Goal: Task Accomplishment & Management: Use online tool/utility

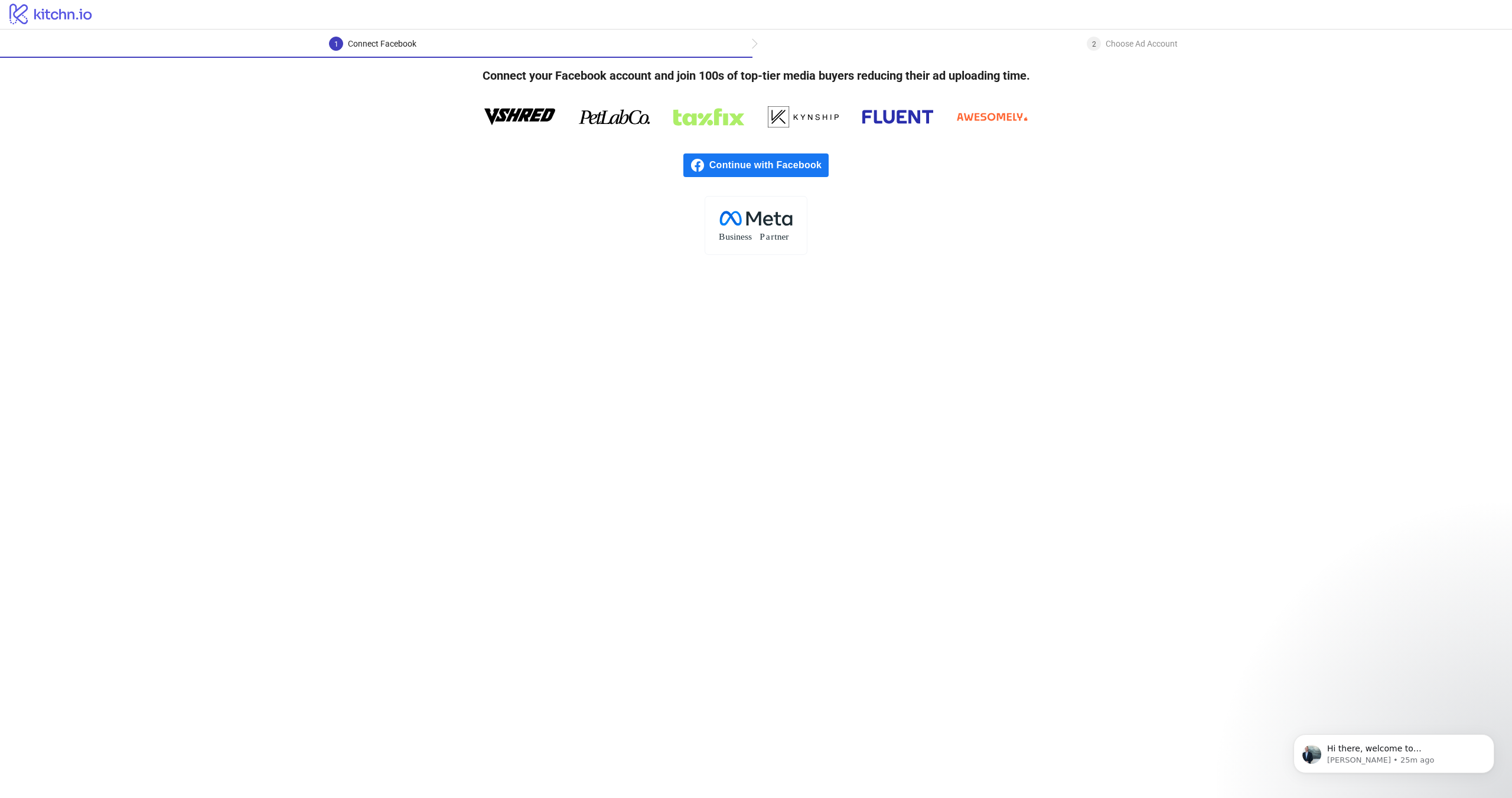
click at [724, 167] on span "Continue with Facebook" at bounding box center [769, 165] width 120 height 24
click at [730, 175] on span "Continue with Facebook" at bounding box center [769, 165] width 120 height 24
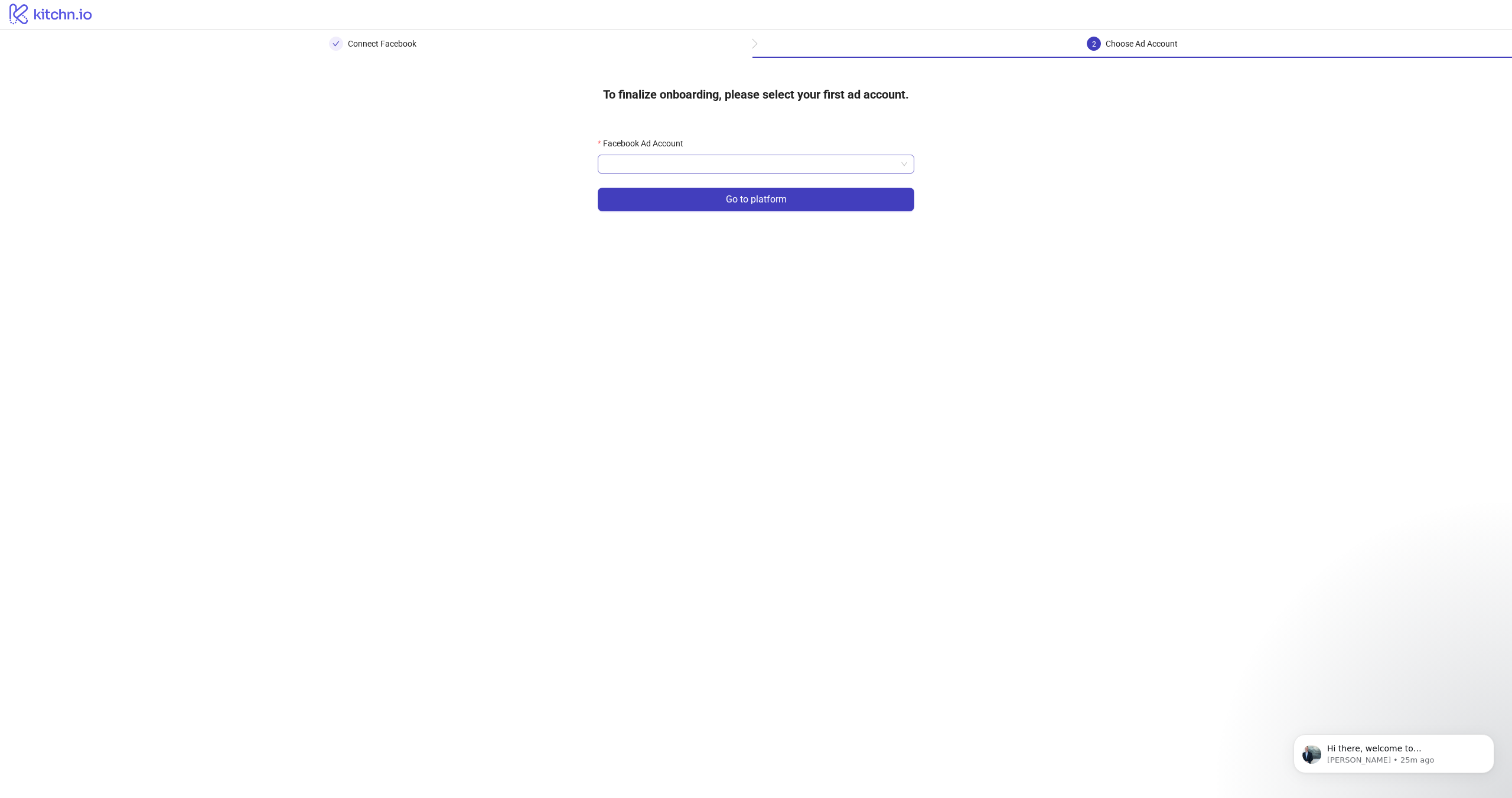
click at [689, 155] on input "Facebook Ad Account" at bounding box center [751, 164] width 292 height 17
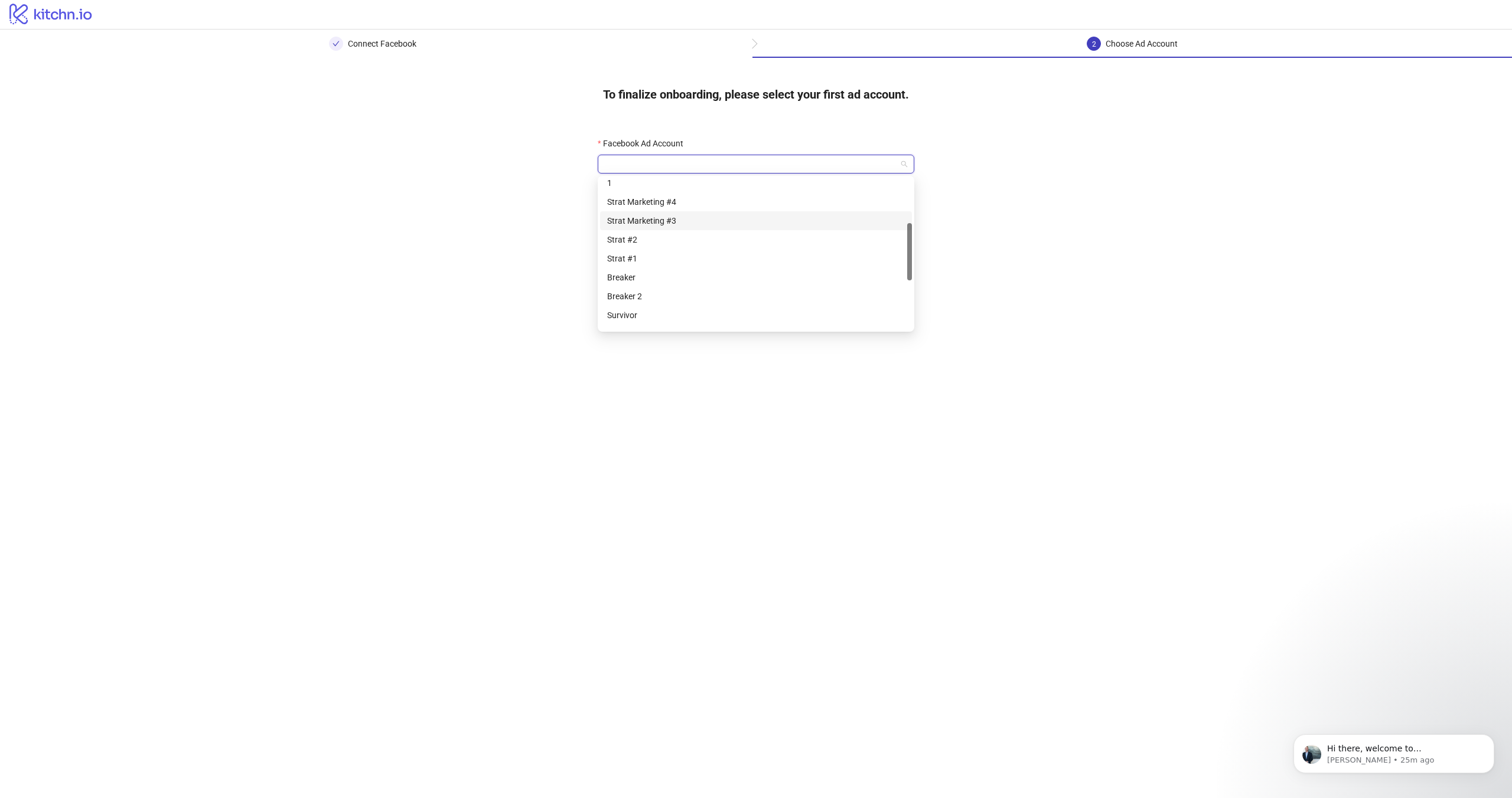
scroll to position [177, 0]
click at [649, 251] on div "Survivor" at bounding box center [756, 256] width 298 height 13
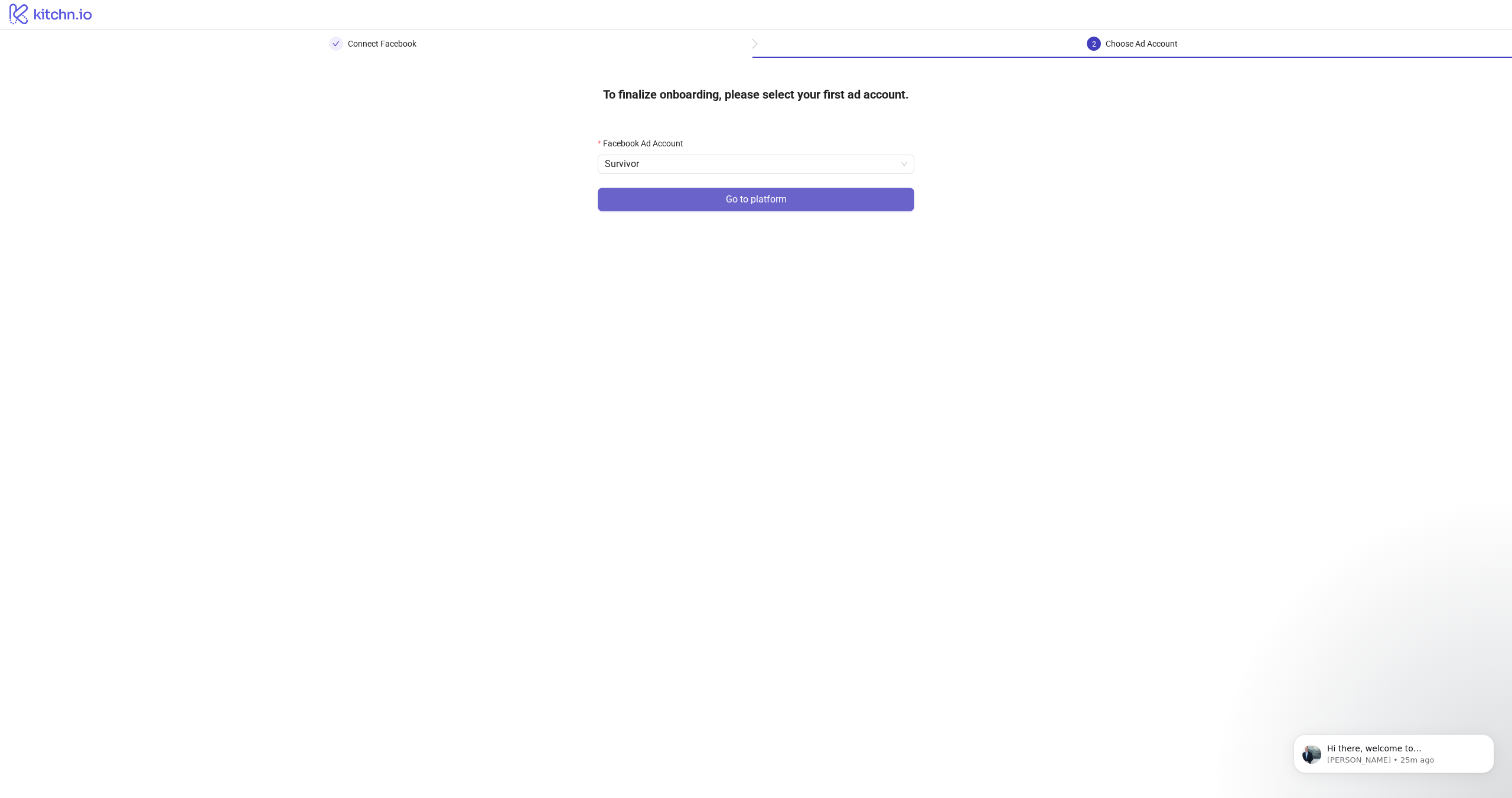
click at [722, 199] on button "Go to platform" at bounding box center [756, 199] width 317 height 24
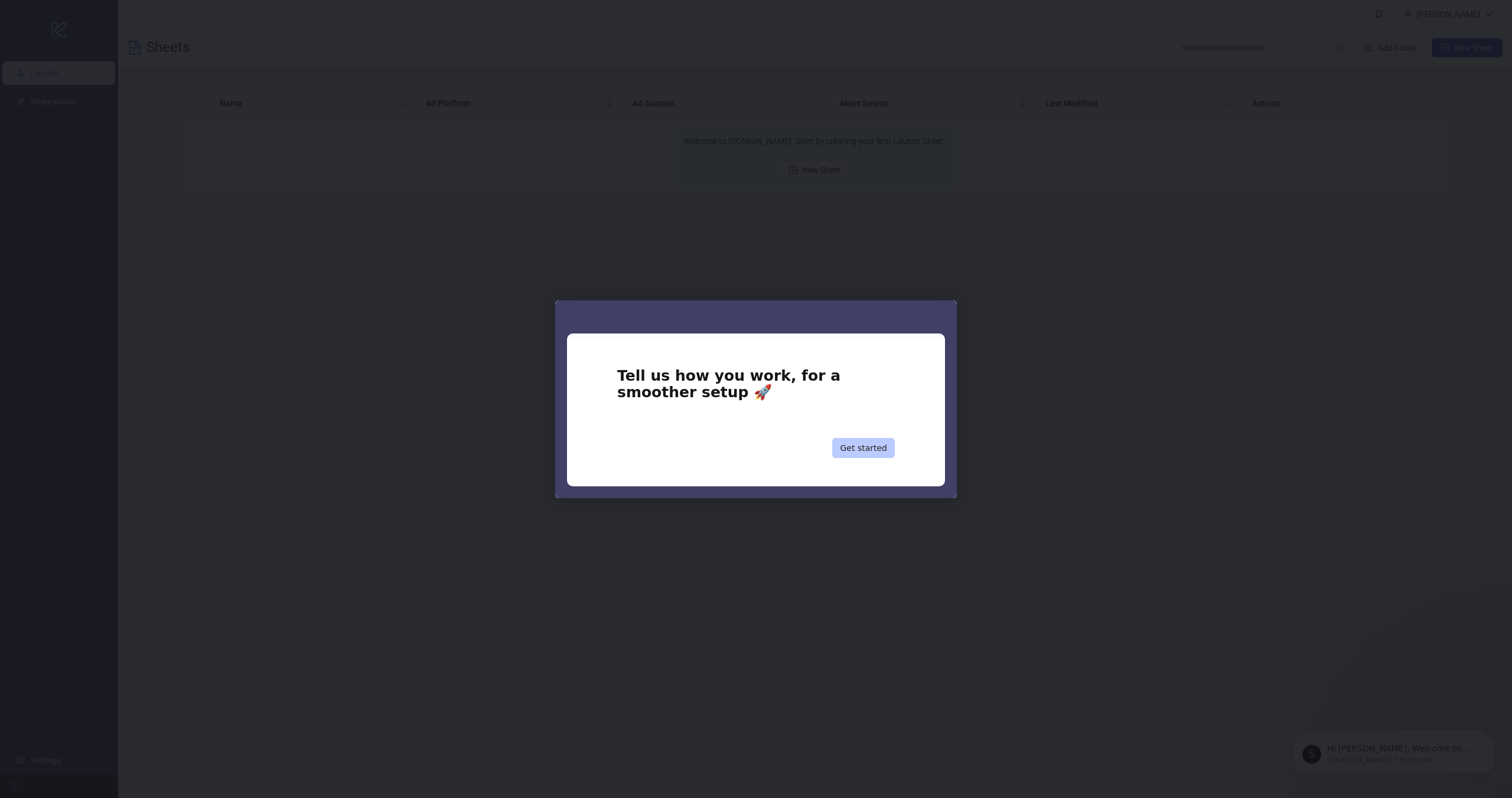
click at [864, 446] on button "Get started" at bounding box center [864, 448] width 62 height 20
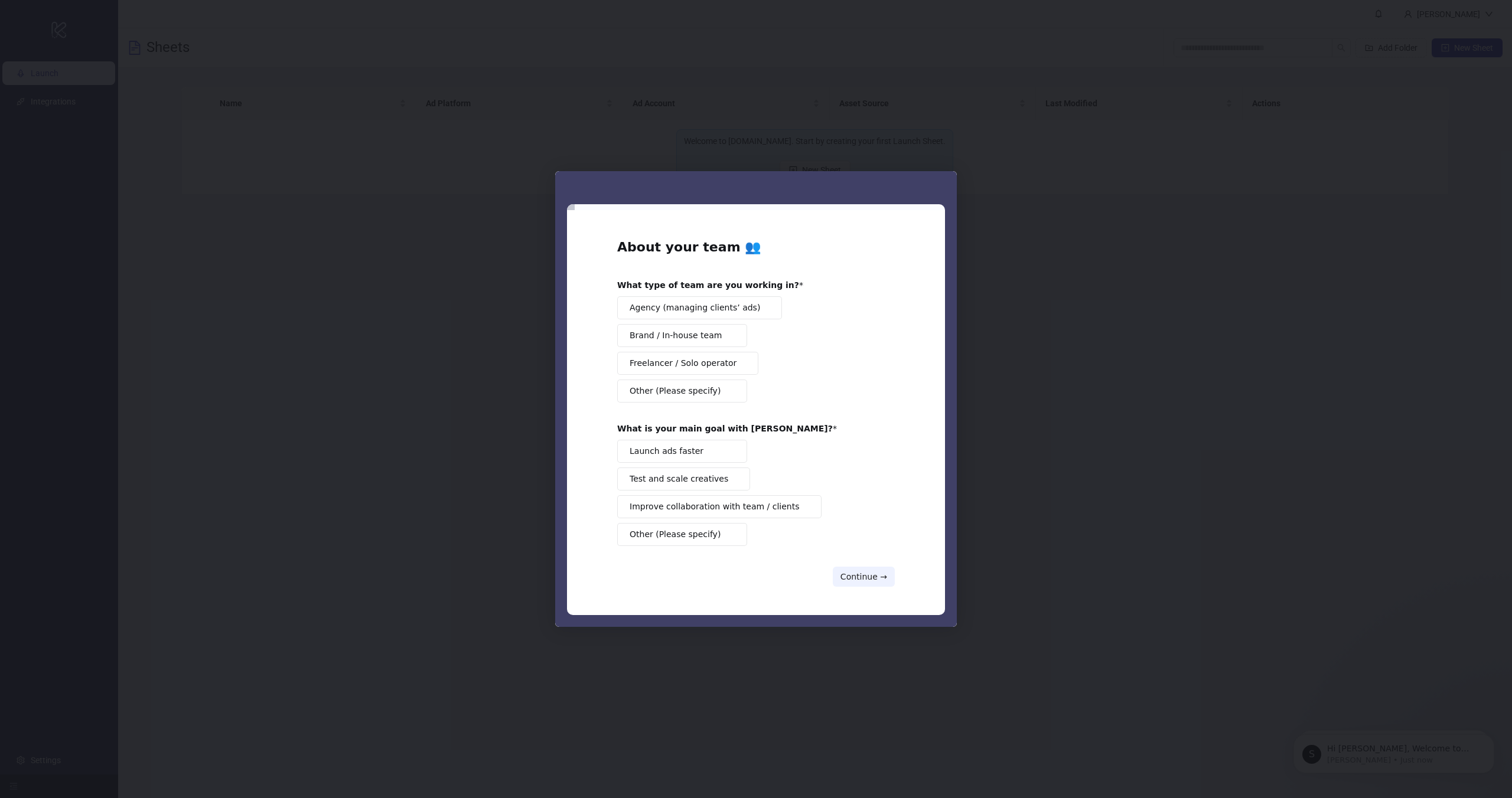
click at [669, 368] on span "Freelancer / Solo operator" at bounding box center [683, 363] width 107 height 12
click at [693, 453] on button "Launch ads faster" at bounding box center [682, 451] width 130 height 23
click at [705, 477] on span "Test and scale creatives" at bounding box center [679, 479] width 99 height 12
click at [866, 571] on button "Continue →" at bounding box center [864, 577] width 62 height 20
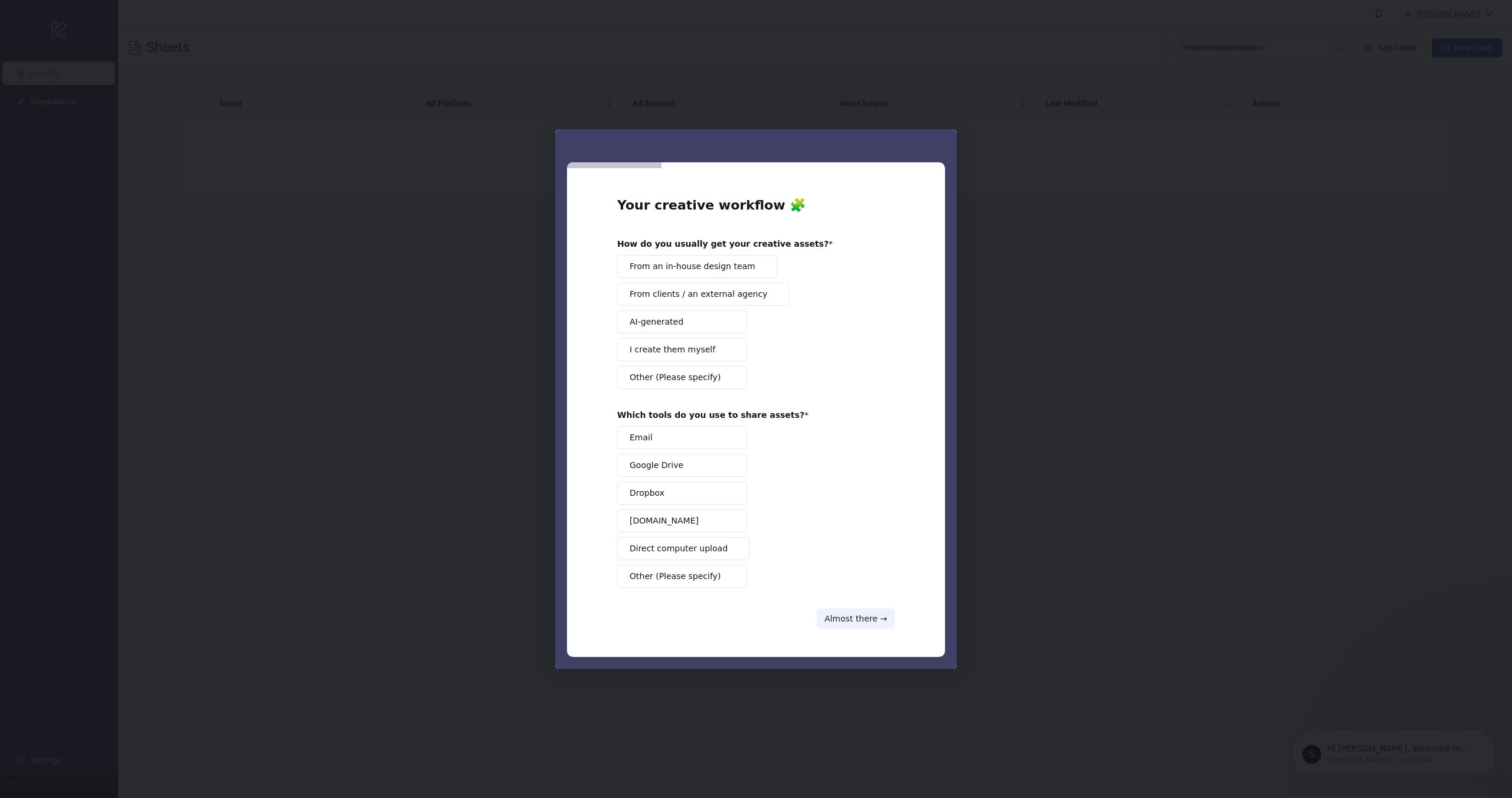
click at [663, 351] on span "I create them myself" at bounding box center [672, 349] width 85 height 12
click at [667, 466] on span "Google Drive" at bounding box center [656, 465] width 54 height 12
click at [867, 618] on button "Almost there →" at bounding box center [856, 619] width 78 height 20
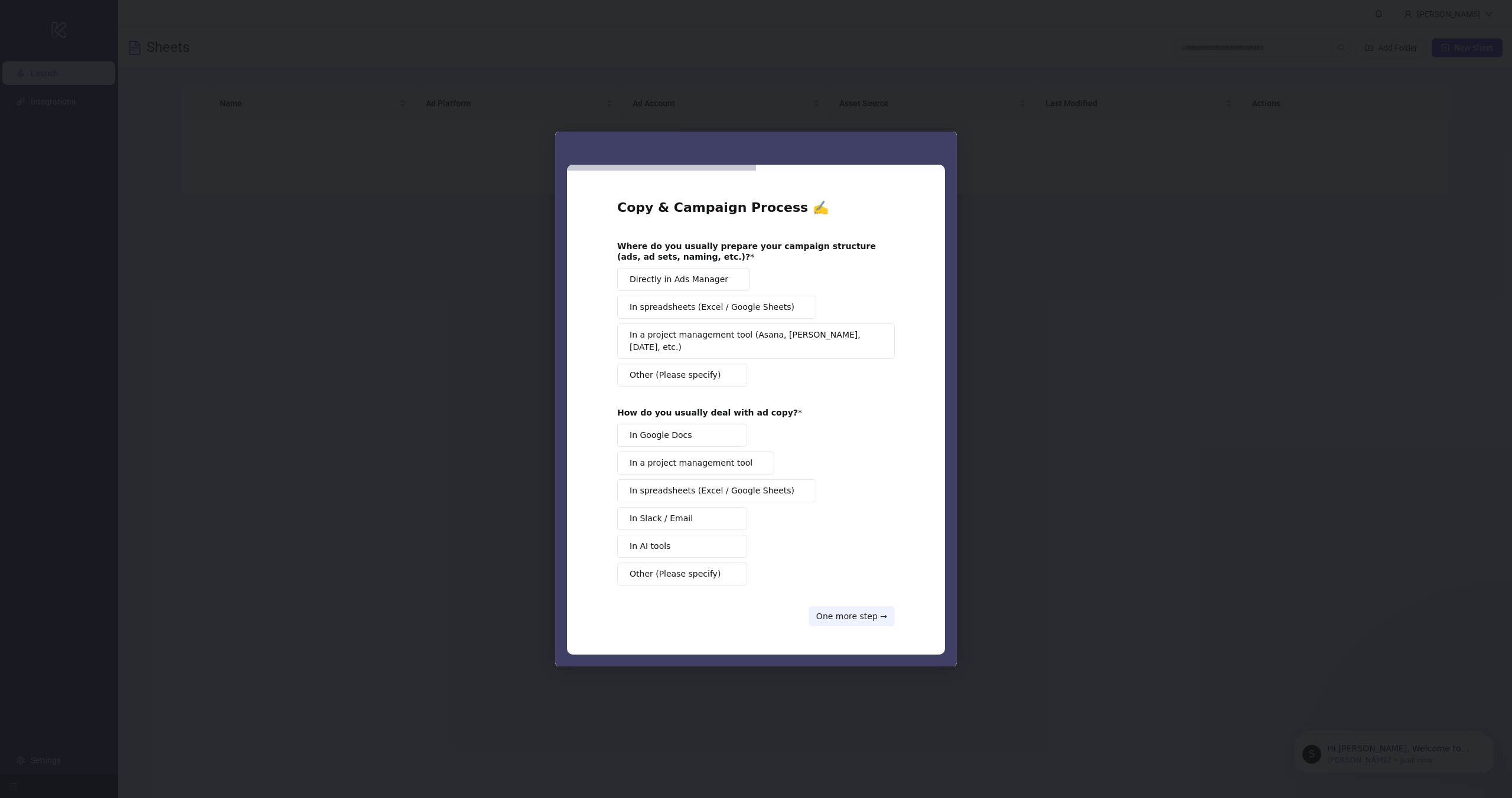
click at [701, 286] on span "Directly in Ads Manager" at bounding box center [679, 279] width 99 height 12
click at [689, 542] on button "In AI tools" at bounding box center [682, 547] width 130 height 23
click at [854, 613] on button "One more step →" at bounding box center [851, 616] width 86 height 20
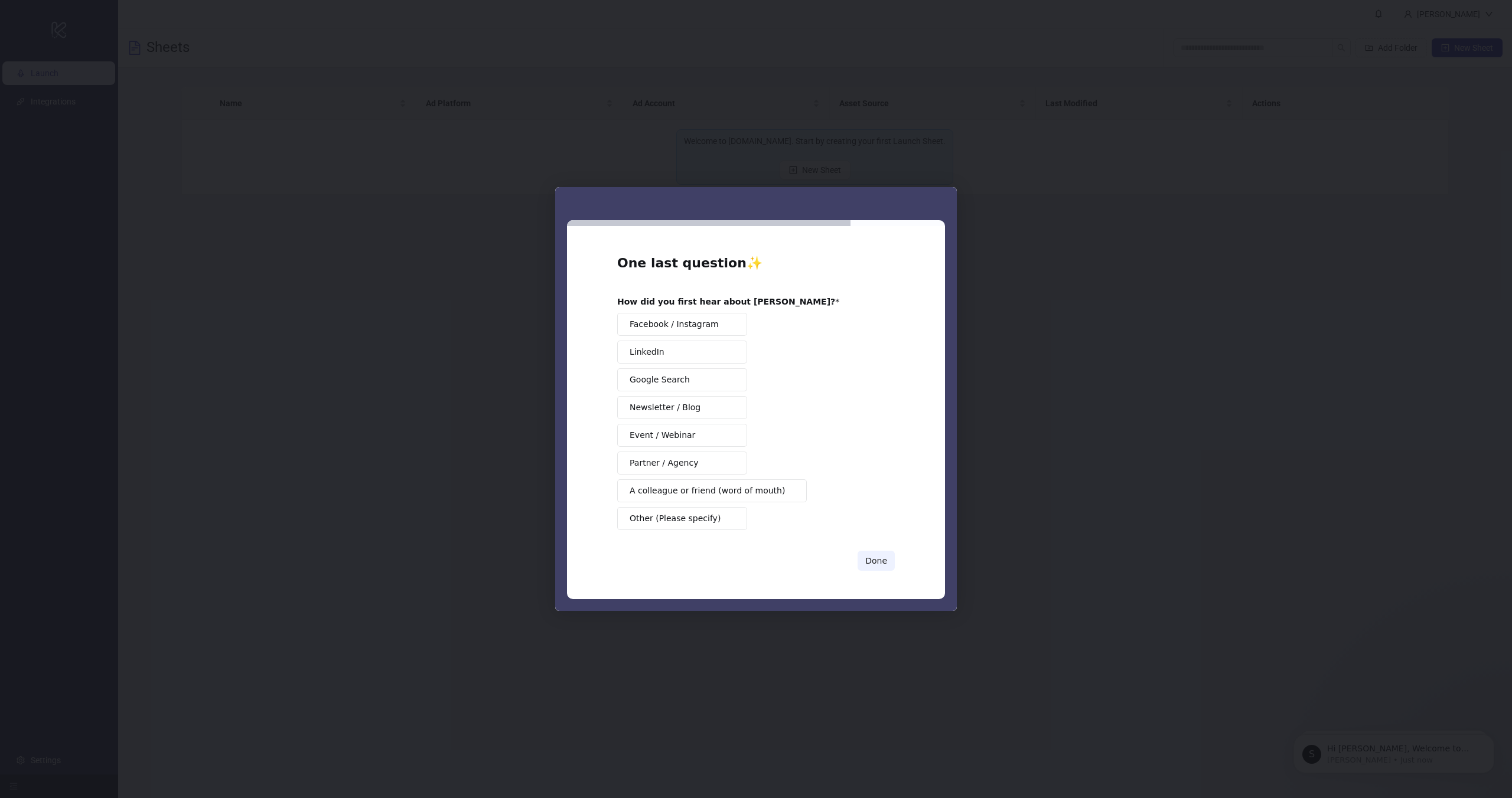
click at [697, 520] on span "Other (Please specify)" at bounding box center [675, 518] width 91 height 12
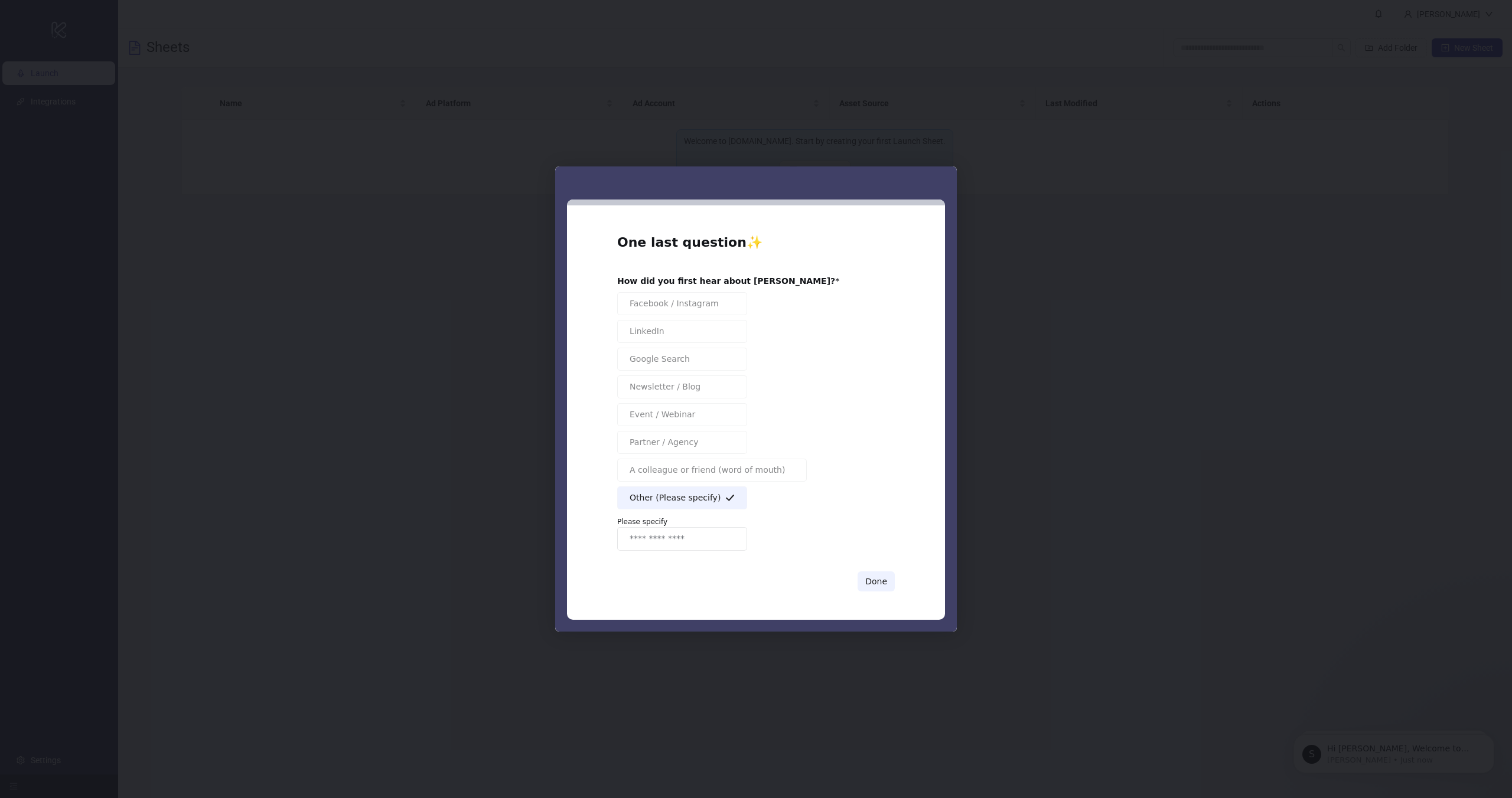
click at [682, 506] on button "Other (Please specify)" at bounding box center [682, 498] width 130 height 23
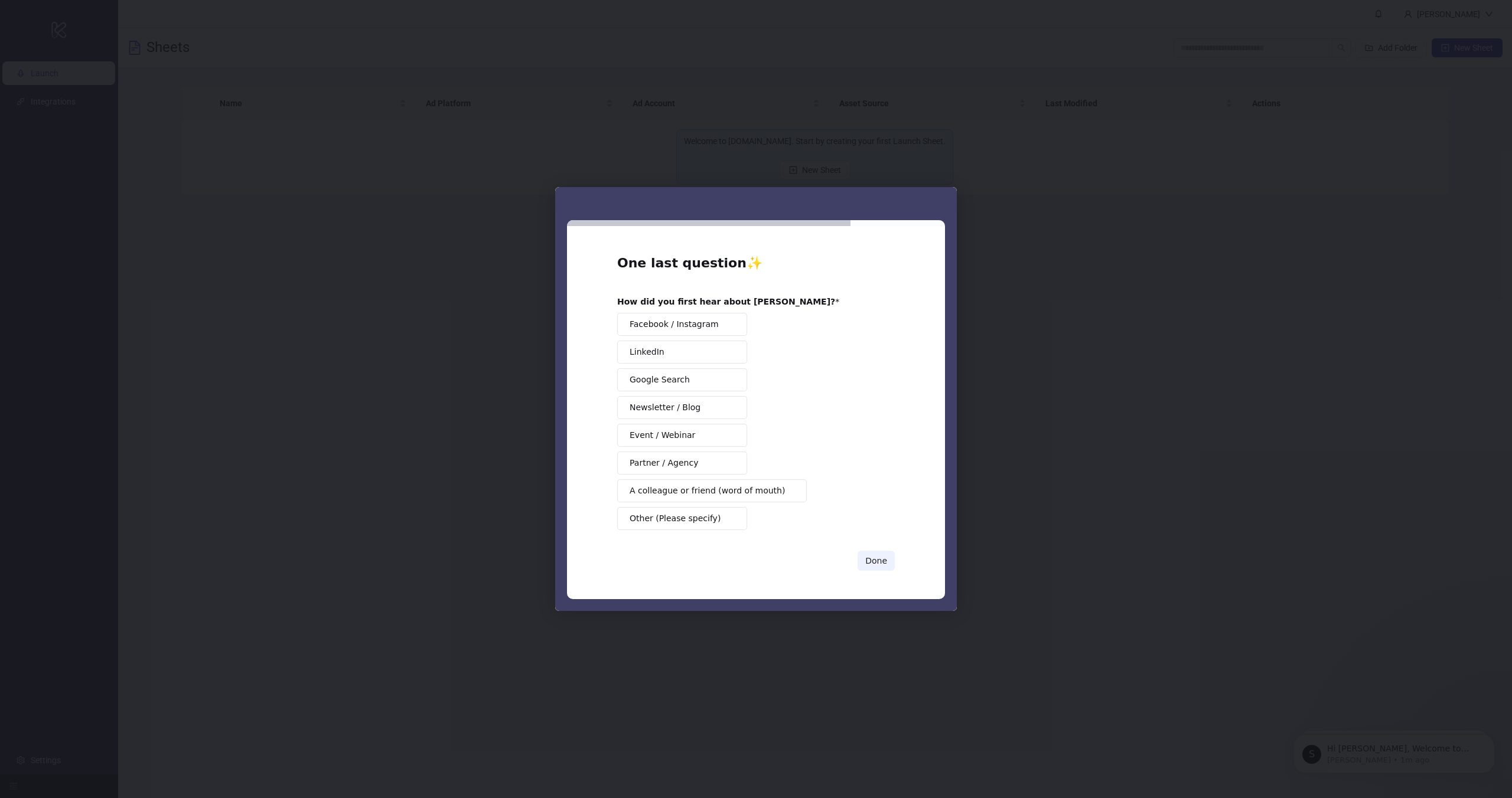
click at [672, 458] on span "Partner / Agency" at bounding box center [664, 463] width 69 height 12
click at [669, 436] on span "Event / Webinar" at bounding box center [662, 435] width 65 height 12
click at [881, 555] on button "Done" at bounding box center [876, 561] width 37 height 20
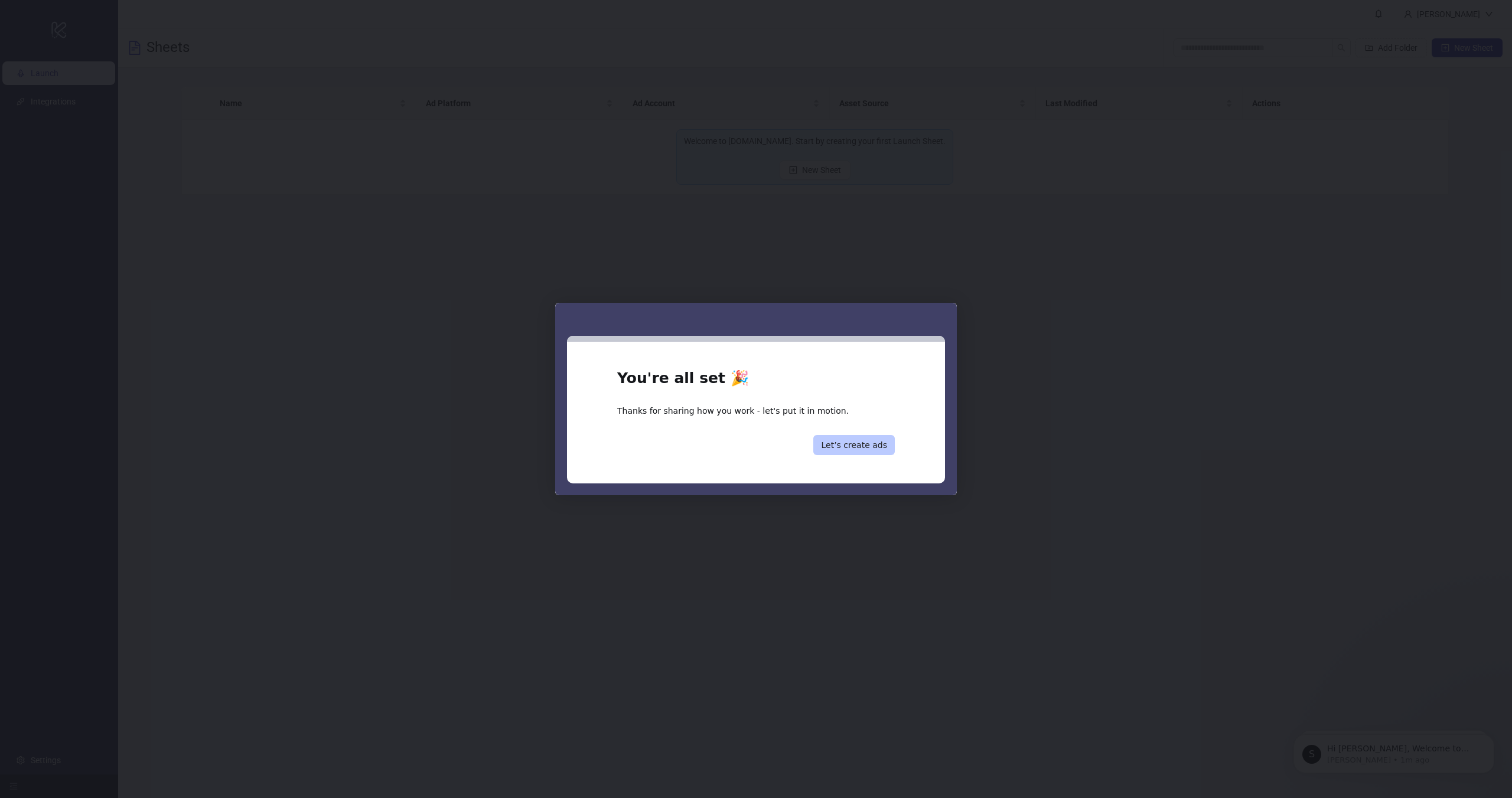
click at [856, 447] on button "Let’s create ads" at bounding box center [854, 445] width 82 height 20
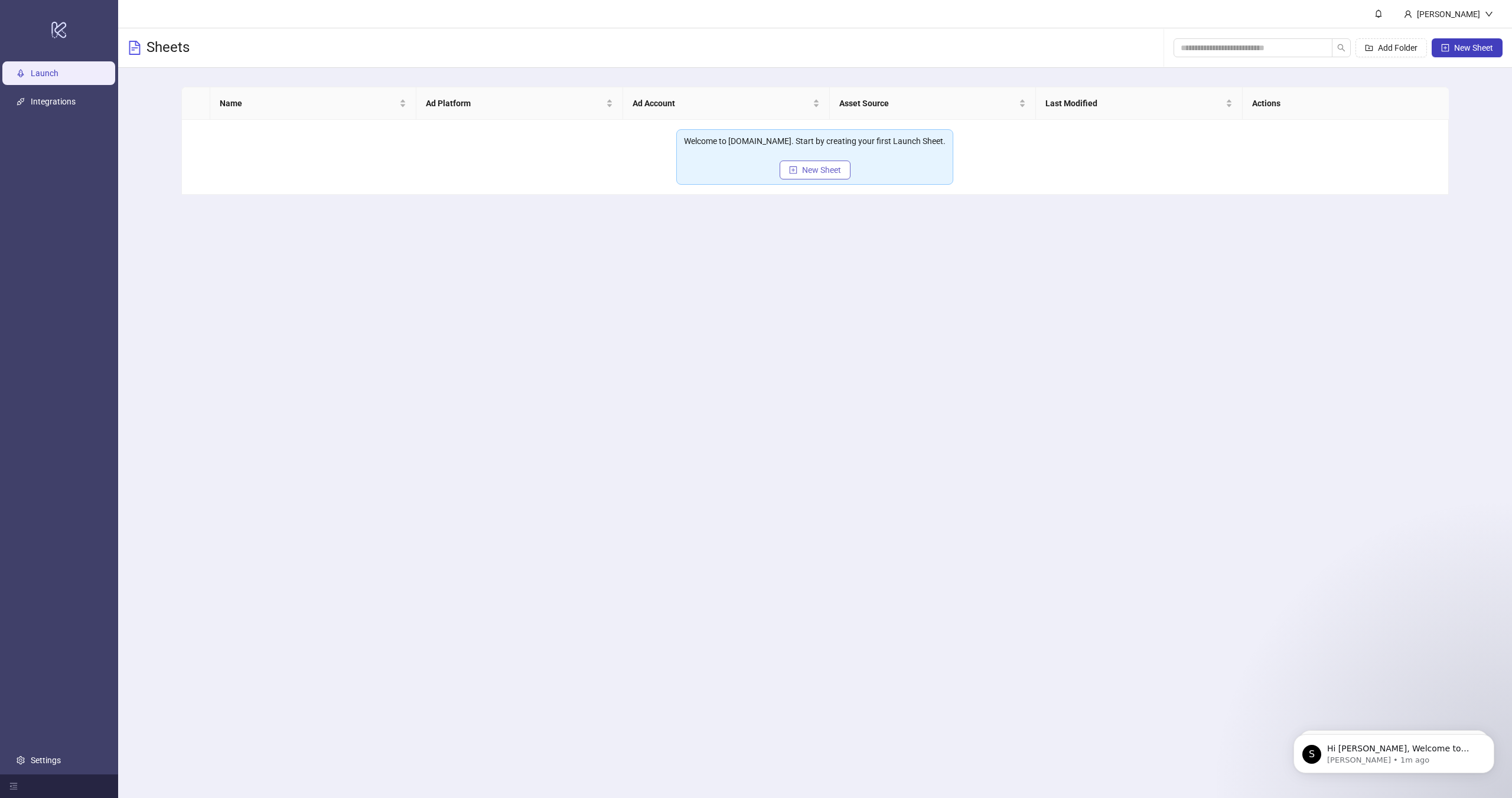
click at [819, 171] on span "New Sheet" at bounding box center [822, 169] width 39 height 9
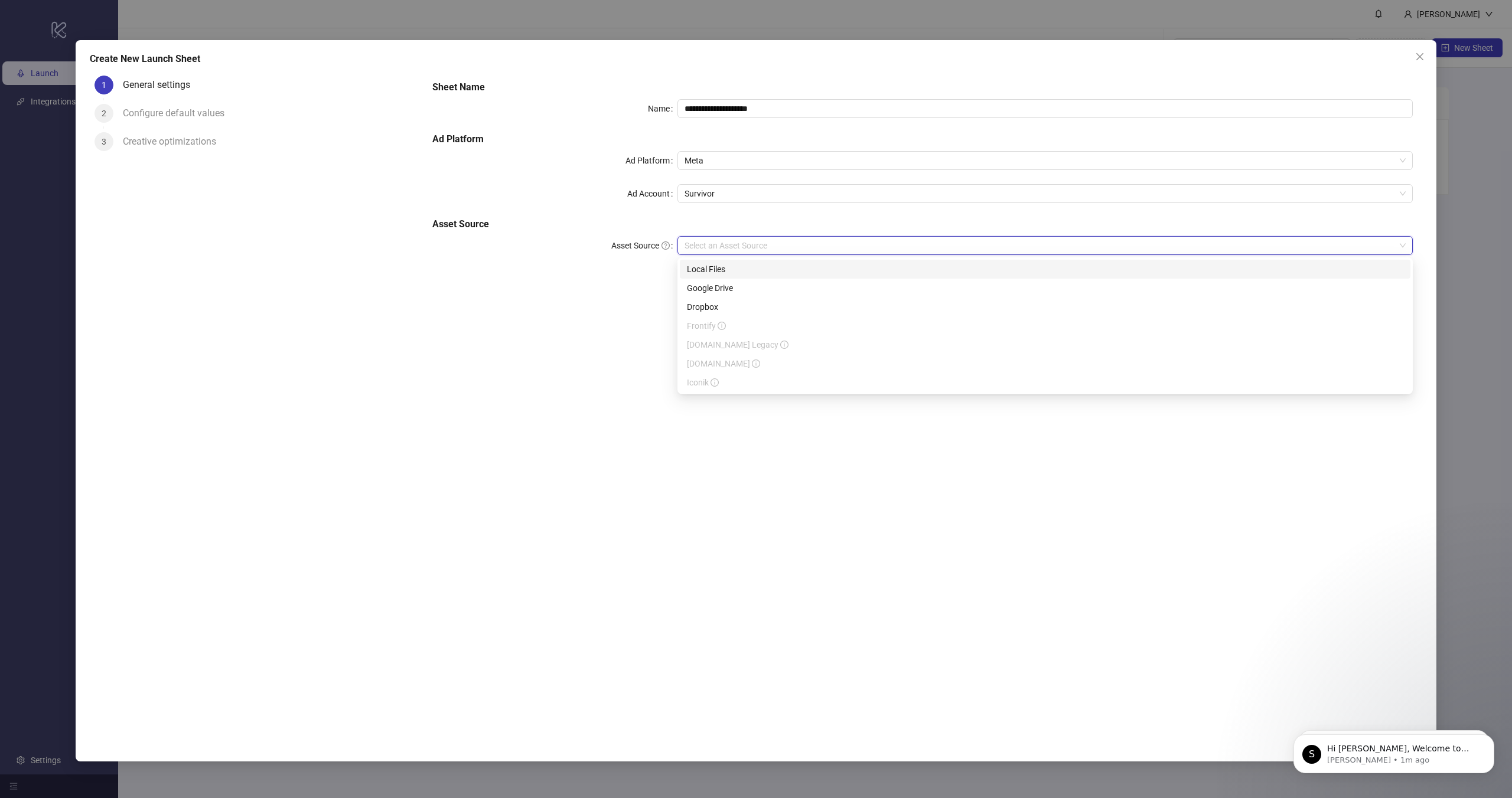
click at [704, 247] on input "Asset Source" at bounding box center [1040, 245] width 711 height 17
click at [705, 294] on div "Google Drive" at bounding box center [1045, 288] width 717 height 13
click at [709, 284] on input "Main Folder" at bounding box center [1040, 279] width 711 height 17
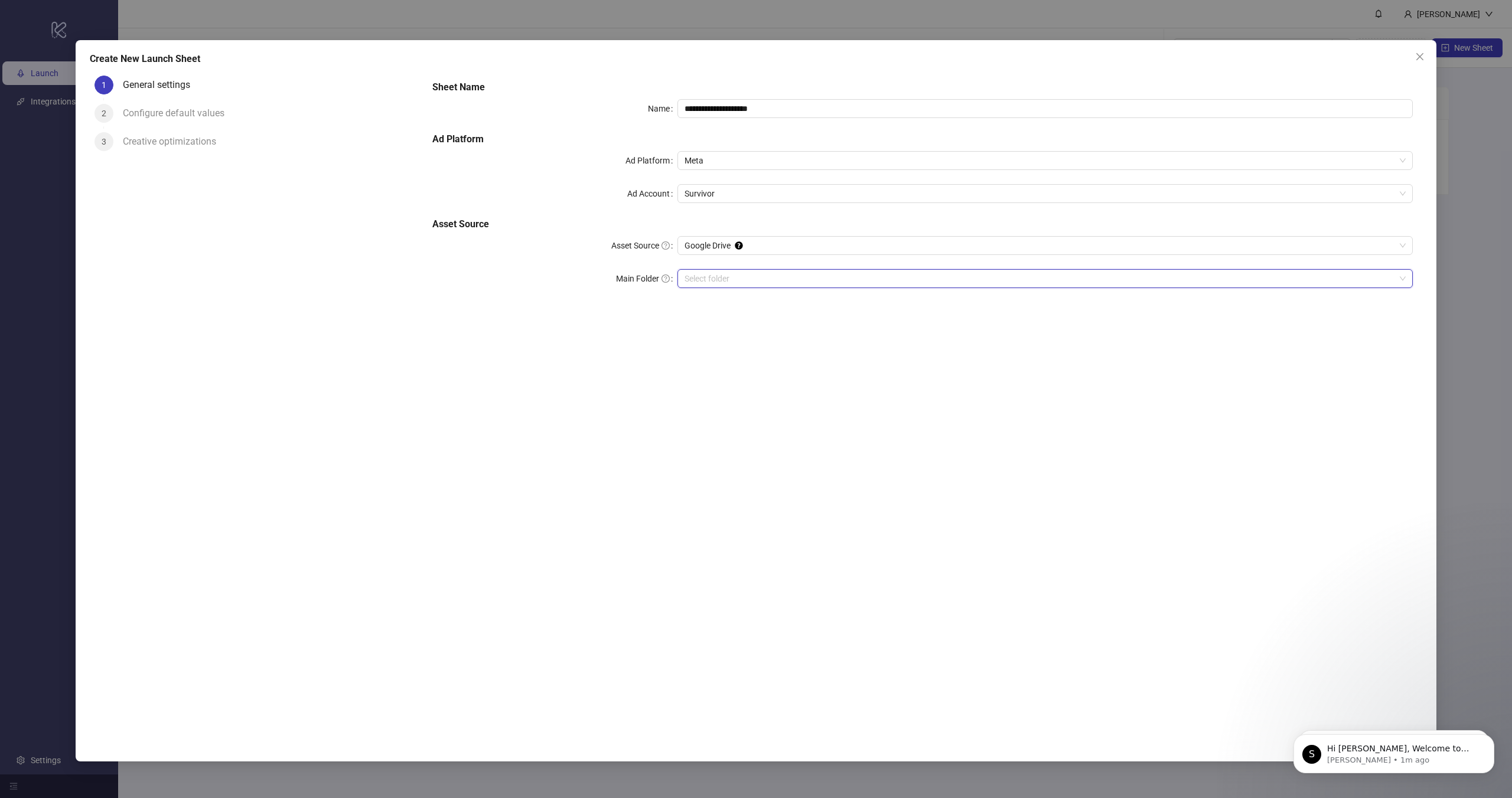
click at [732, 280] on input "Main Folder" at bounding box center [1040, 279] width 711 height 17
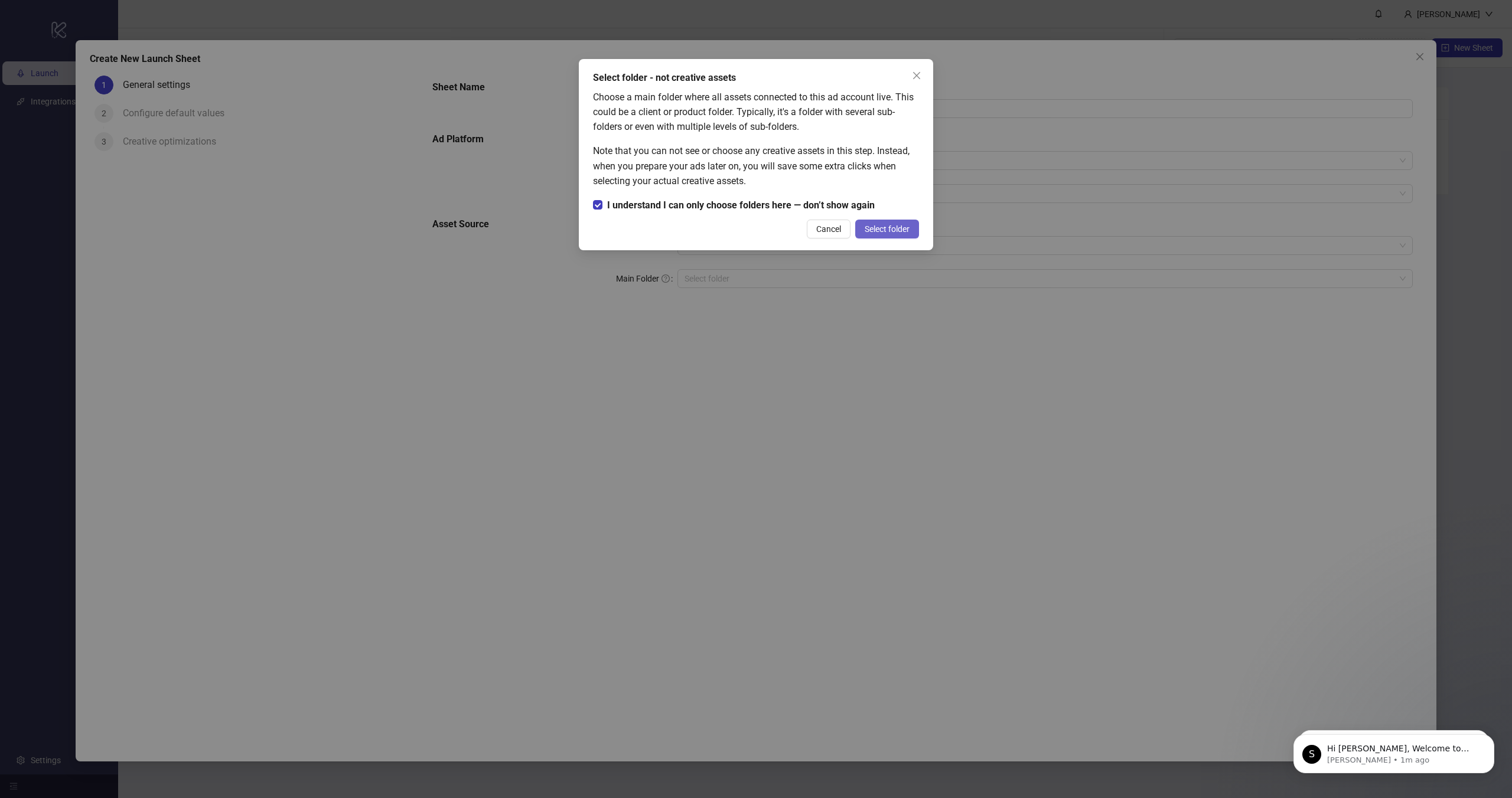
click at [900, 227] on span "Select folder" at bounding box center [887, 229] width 45 height 9
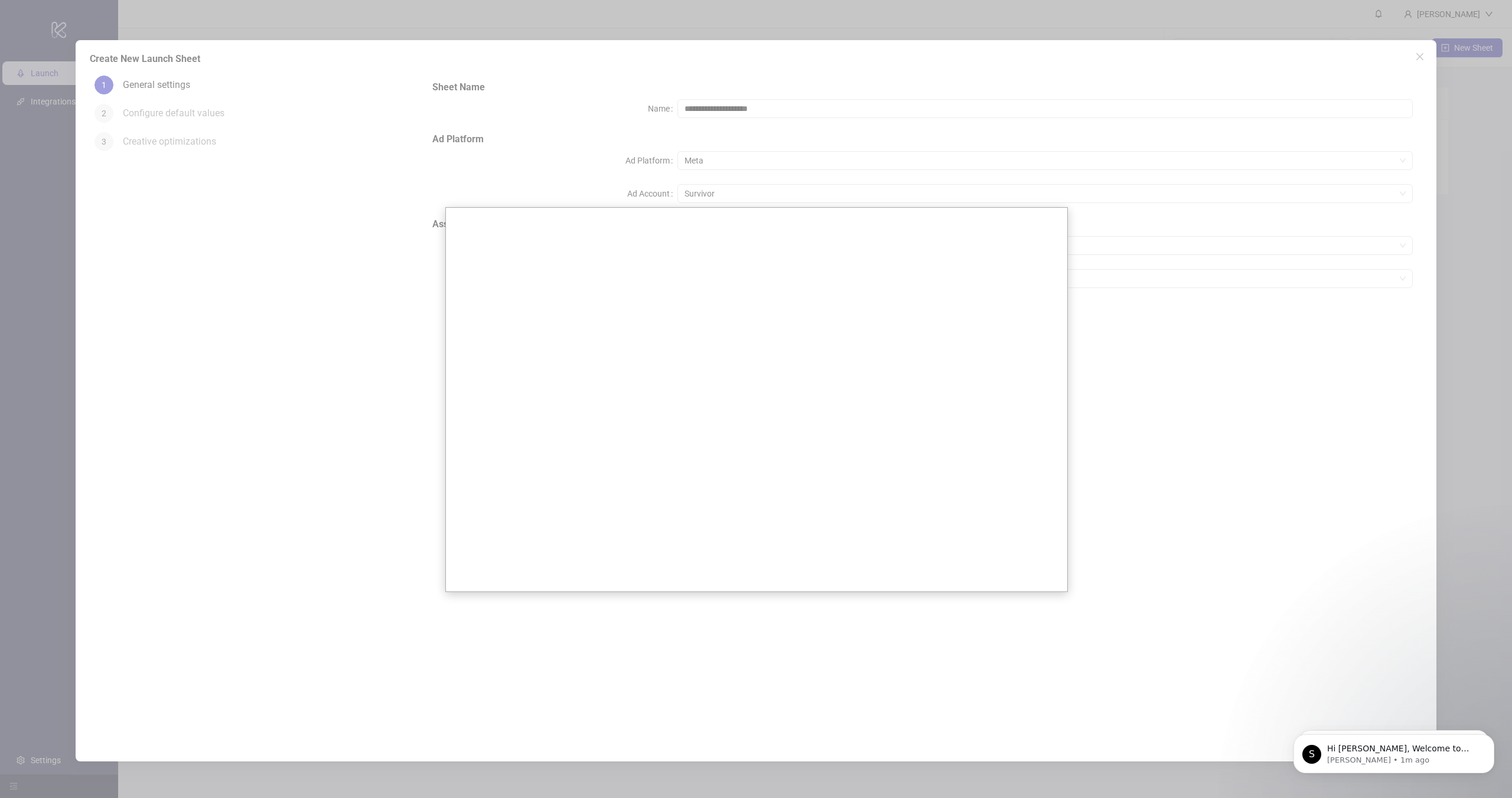
click at [1227, 345] on div at bounding box center [756, 399] width 1512 height 798
click at [922, 187] on div at bounding box center [756, 399] width 1512 height 798
click at [1423, 59] on div at bounding box center [756, 399] width 1512 height 798
click at [1075, 200] on div at bounding box center [756, 399] width 1512 height 798
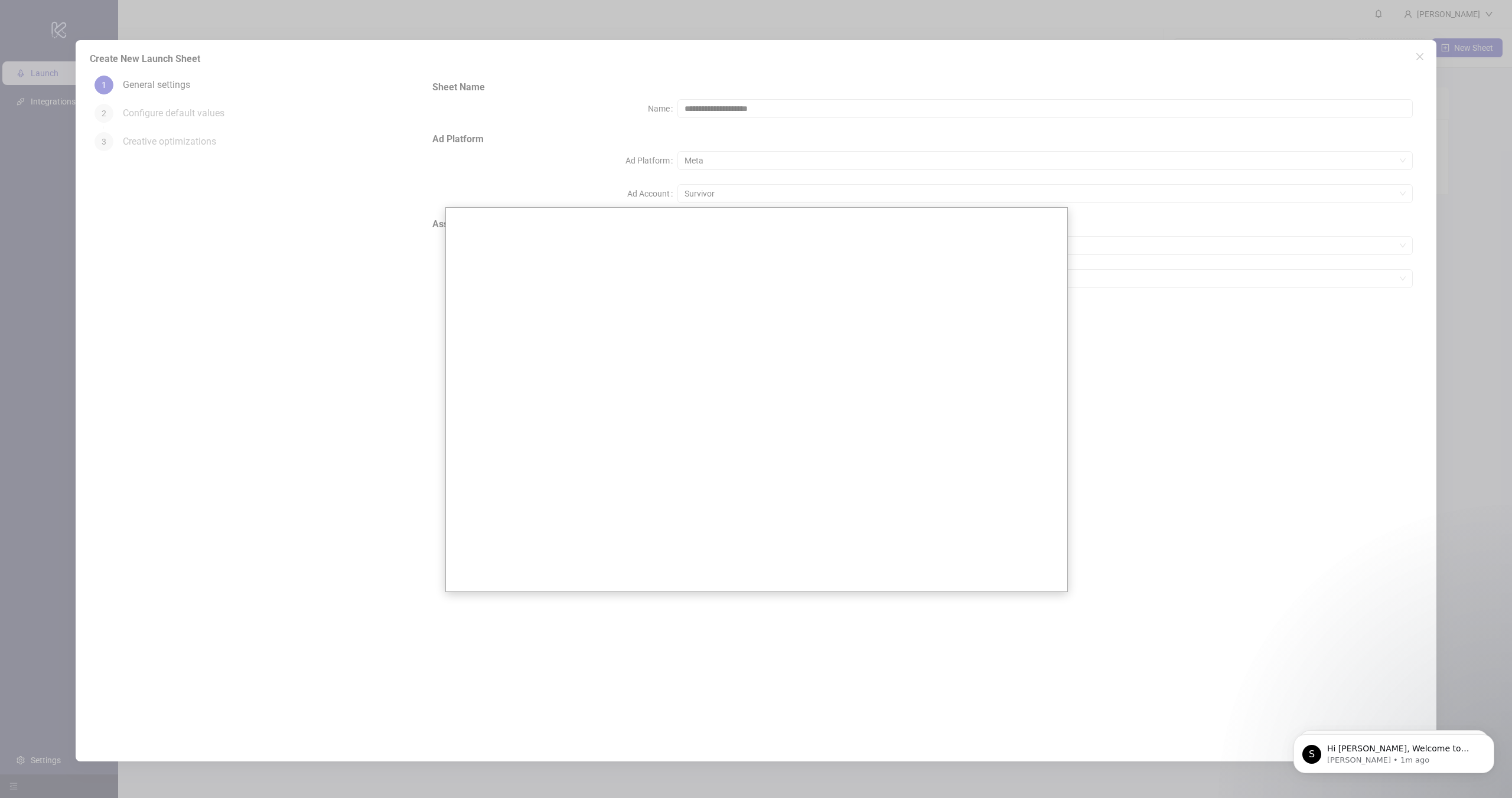
drag, startPoint x: 1065, startPoint y: 200, endPoint x: 1053, endPoint y: 207, distance: 13.9
click at [1064, 200] on div at bounding box center [756, 399] width 1512 height 798
click at [383, 232] on div at bounding box center [756, 399] width 1512 height 798
click at [382, 524] on div at bounding box center [756, 399] width 1512 height 798
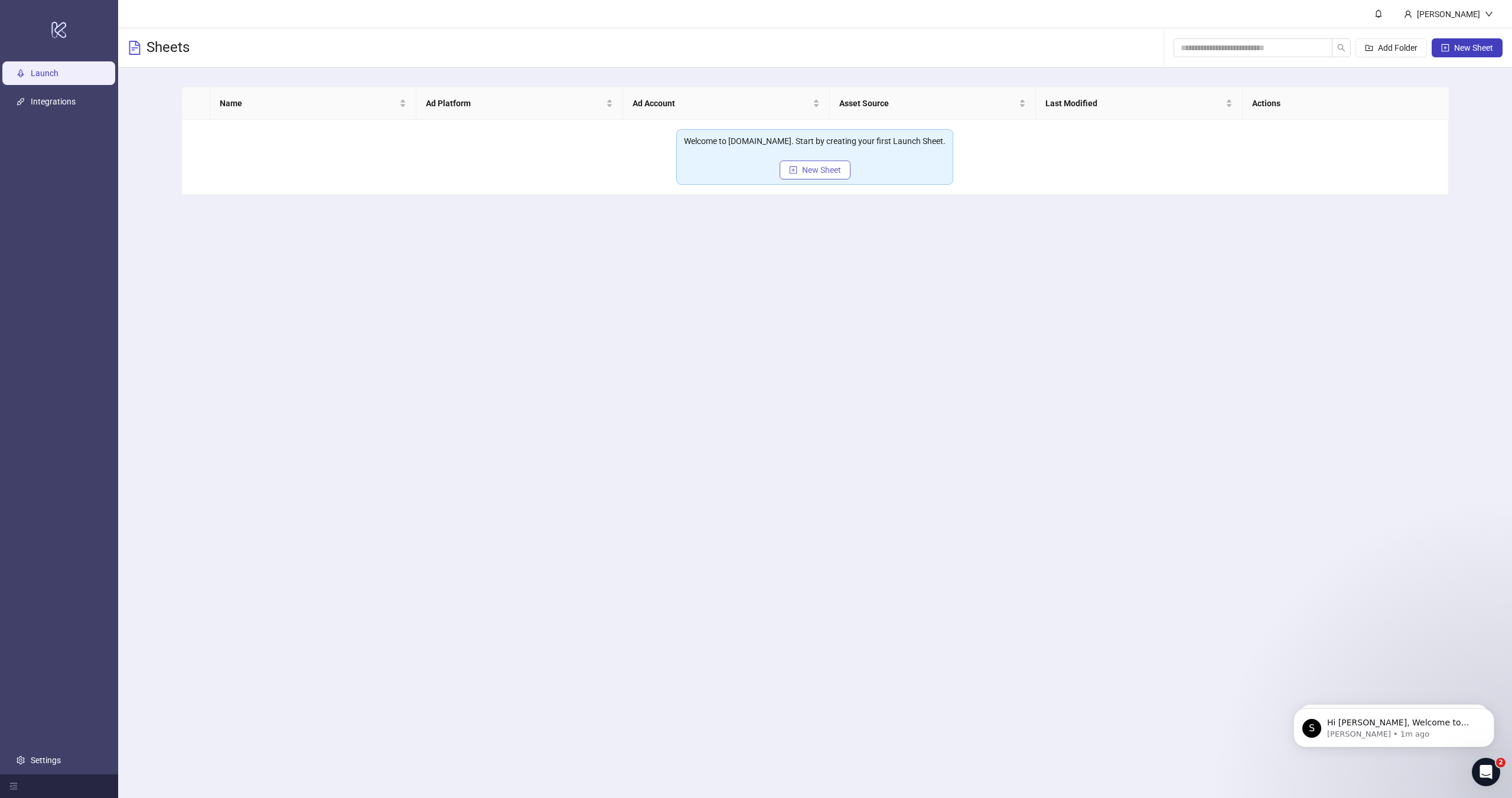
click at [821, 169] on span "New Sheet" at bounding box center [822, 169] width 39 height 9
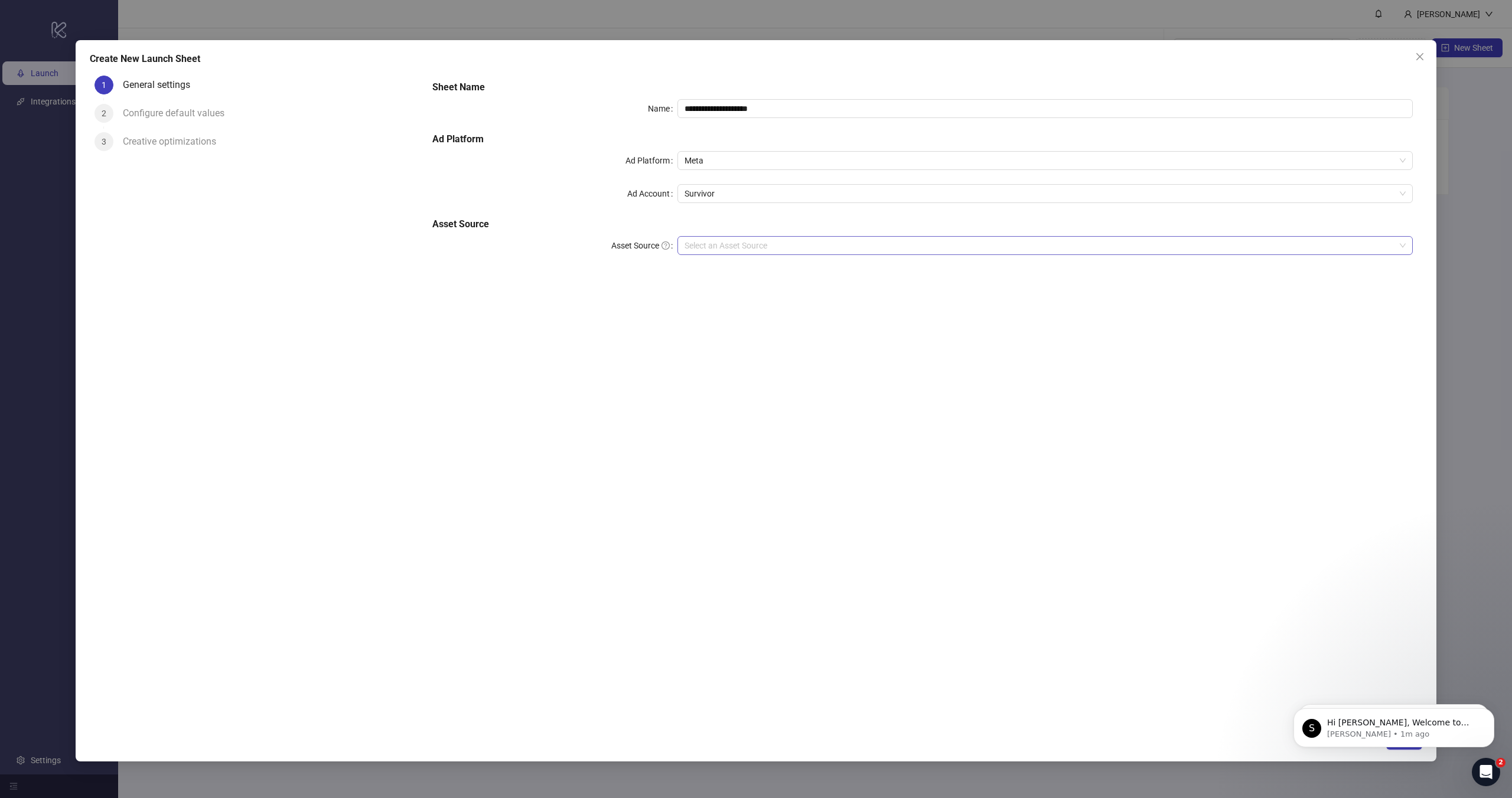
click at [706, 251] on input "Asset Source" at bounding box center [1040, 245] width 711 height 17
click at [711, 293] on div "Google Drive" at bounding box center [1045, 288] width 717 height 13
click at [701, 278] on input "Main Folder" at bounding box center [1040, 279] width 711 height 17
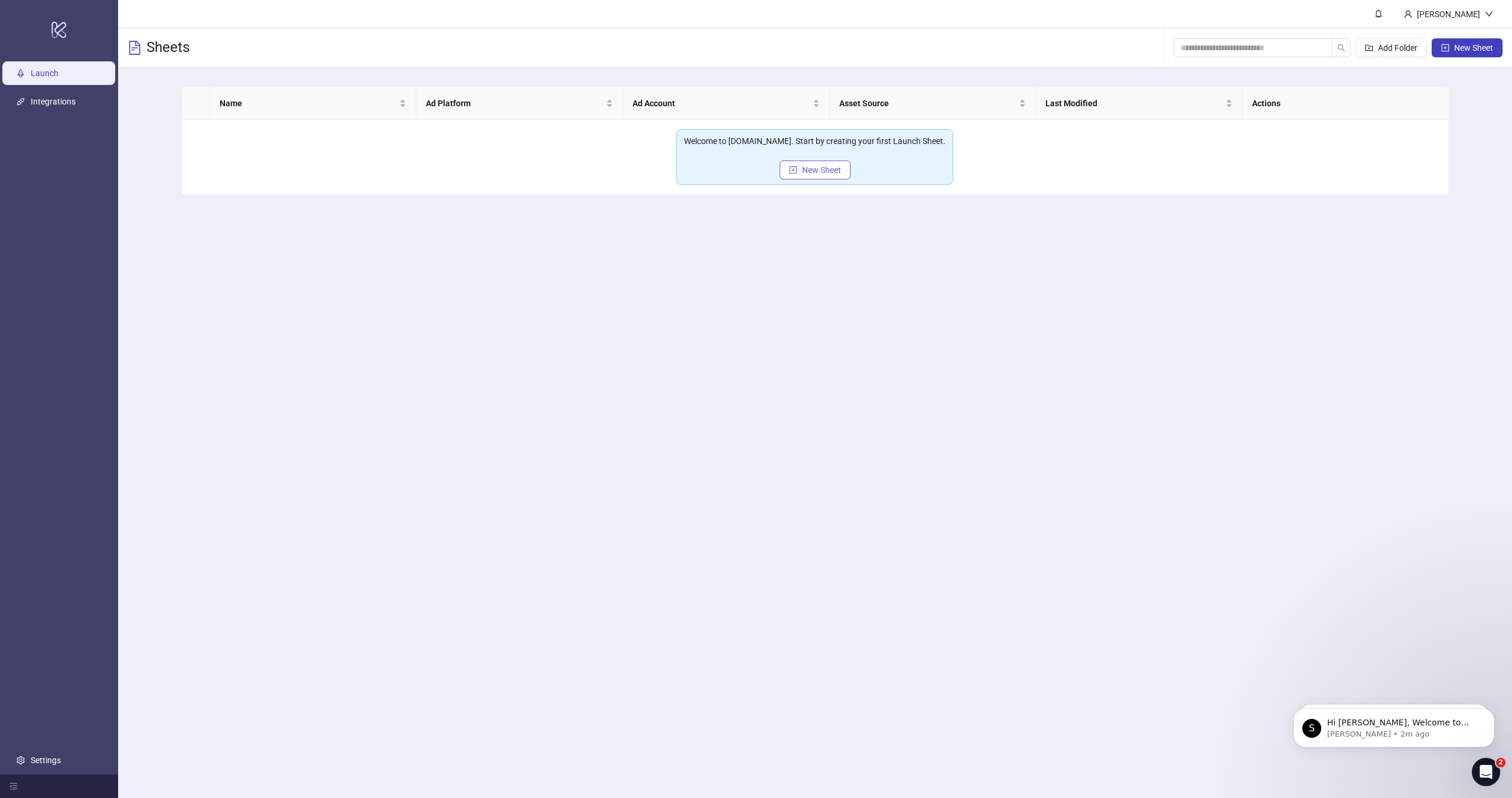
click at [787, 178] on button "New Sheet" at bounding box center [815, 170] width 71 height 19
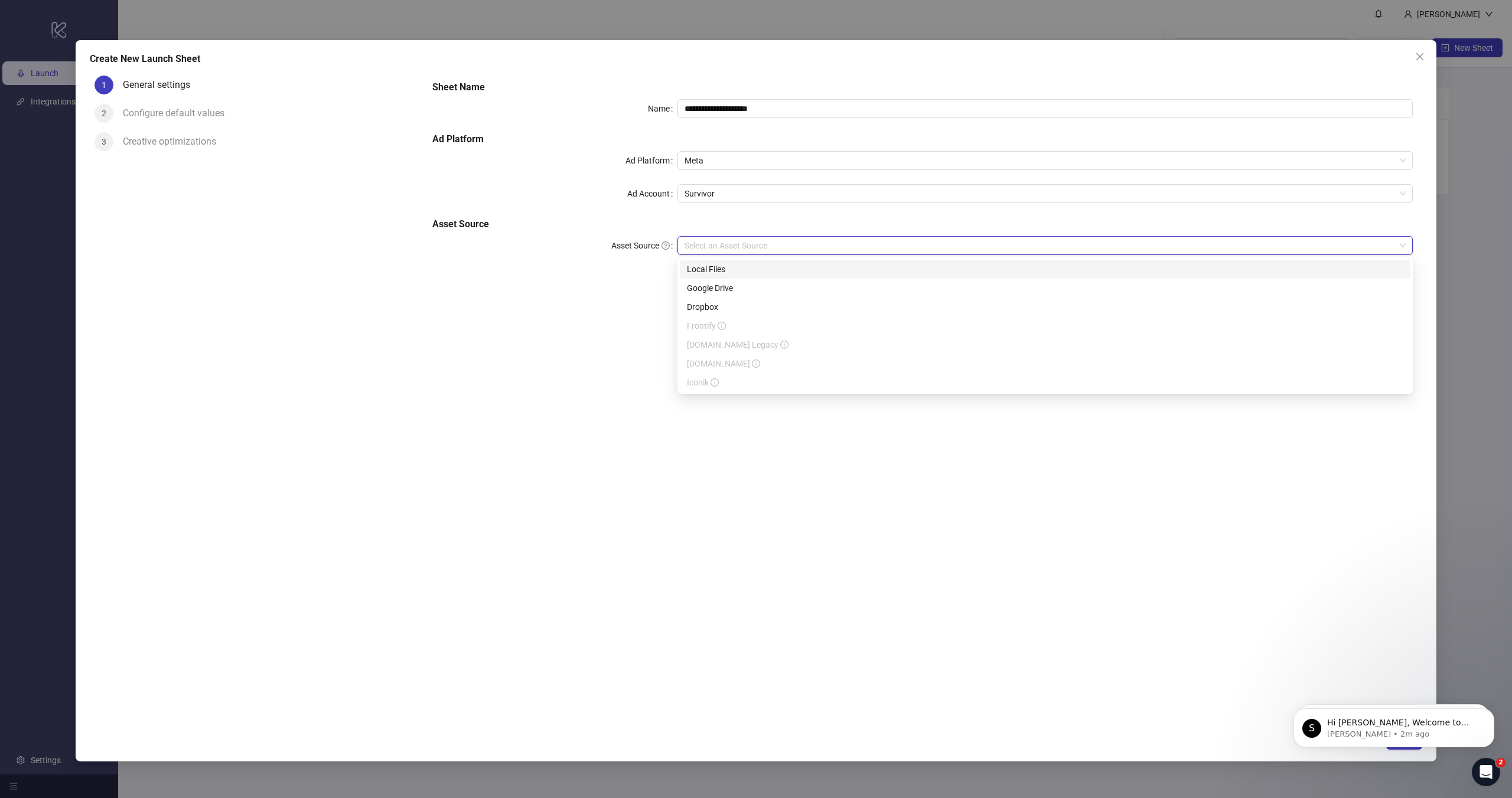
click at [722, 248] on input "Asset Source" at bounding box center [1040, 245] width 711 height 17
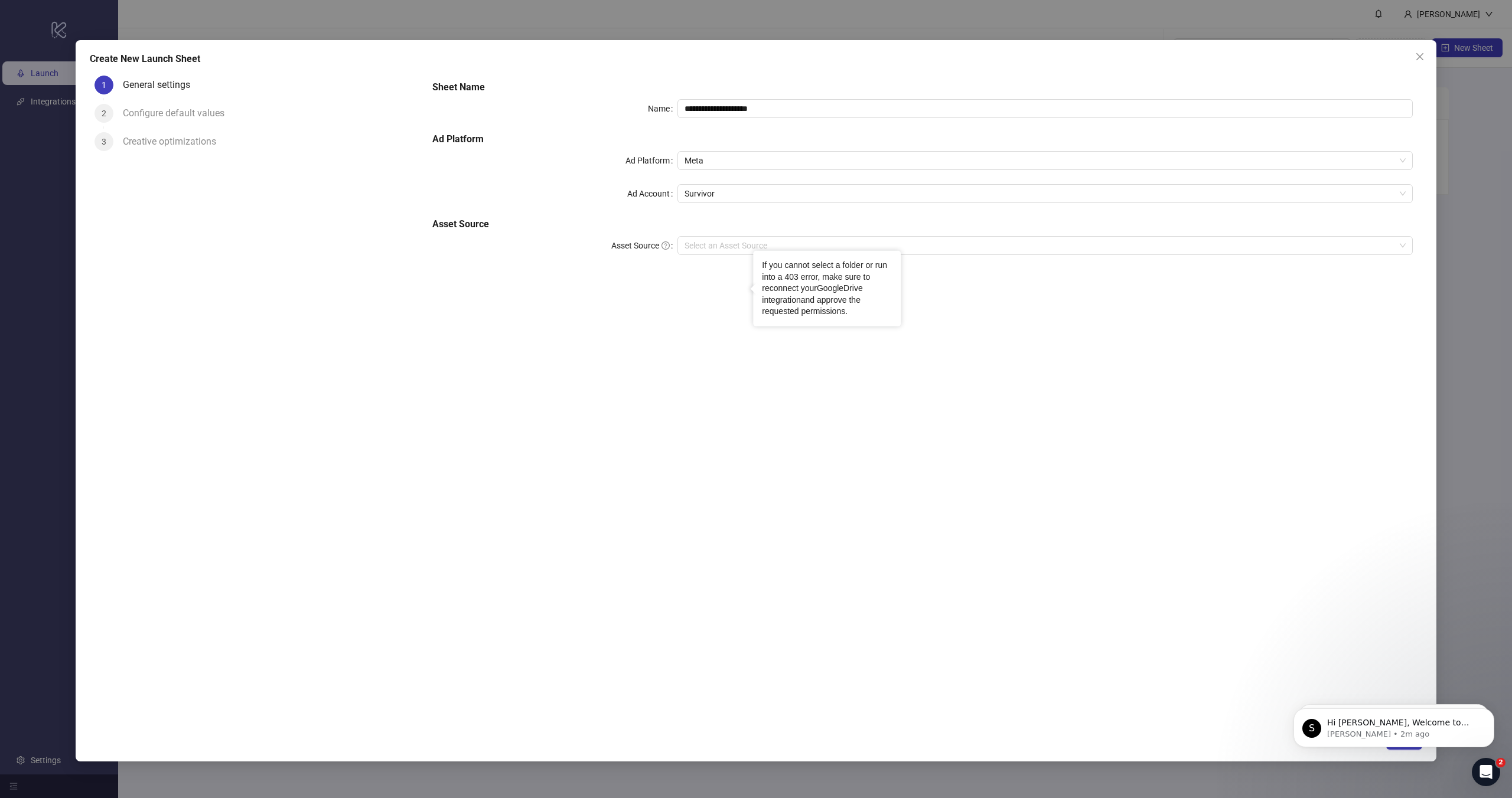
click at [838, 289] on link "GoogleDrive integration" at bounding box center [812, 293] width 101 height 21
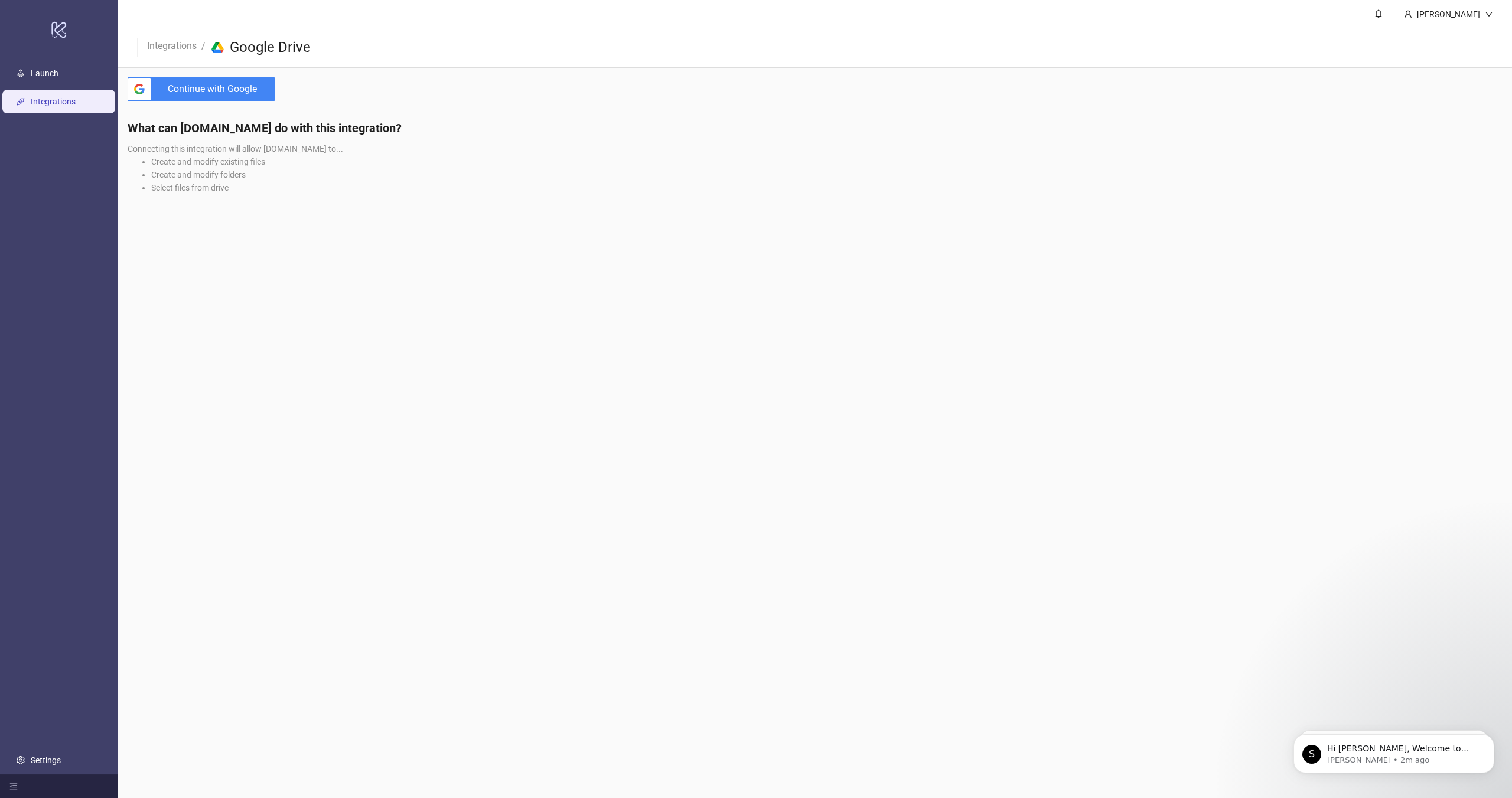
click at [233, 93] on span "Continue with Google" at bounding box center [215, 89] width 120 height 24
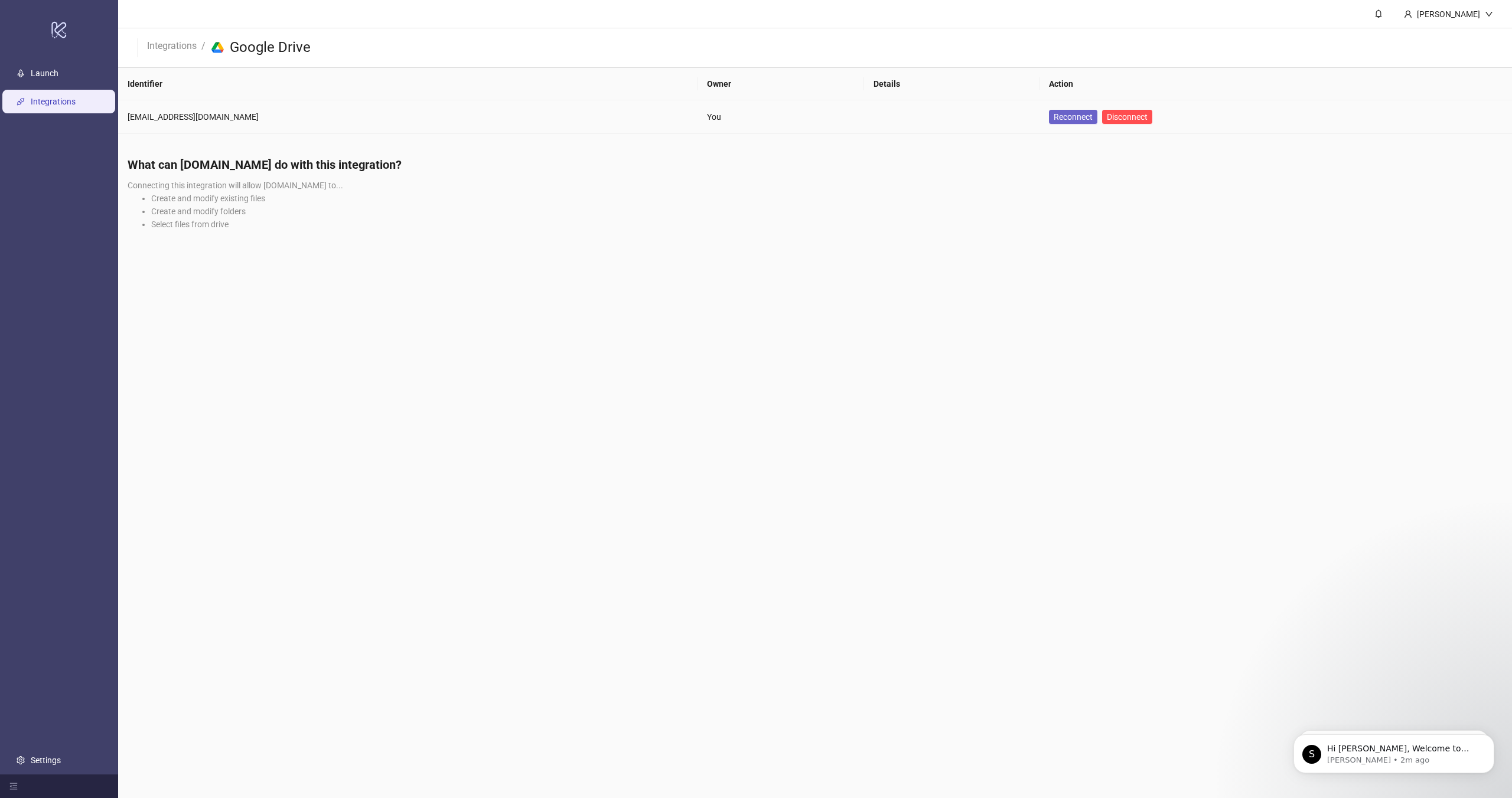
click at [1053, 119] on span "Reconnect" at bounding box center [1073, 117] width 39 height 9
click at [54, 73] on link "Launch" at bounding box center [44, 73] width 28 height 9
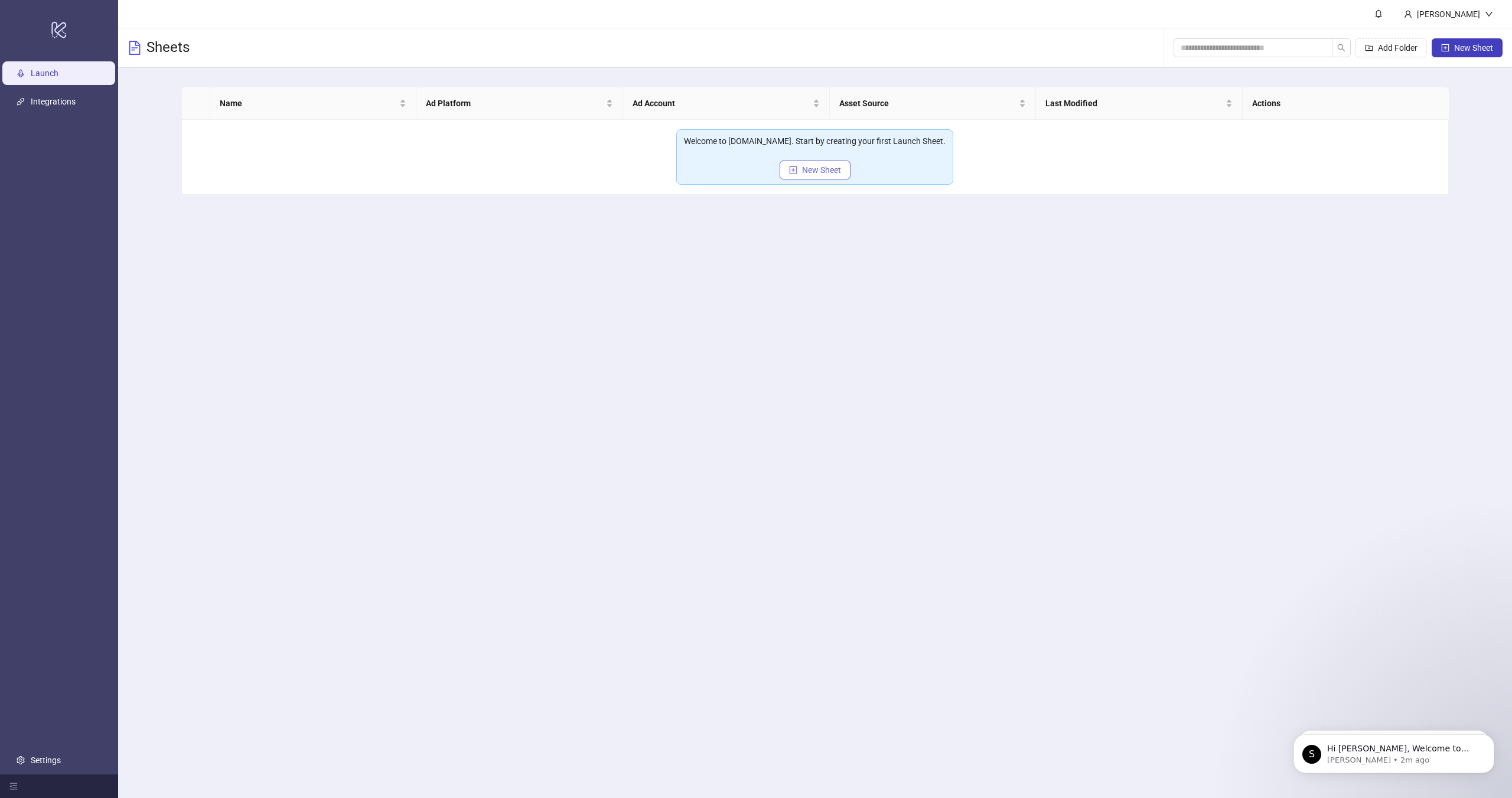
click at [836, 177] on button "New Sheet" at bounding box center [815, 170] width 71 height 19
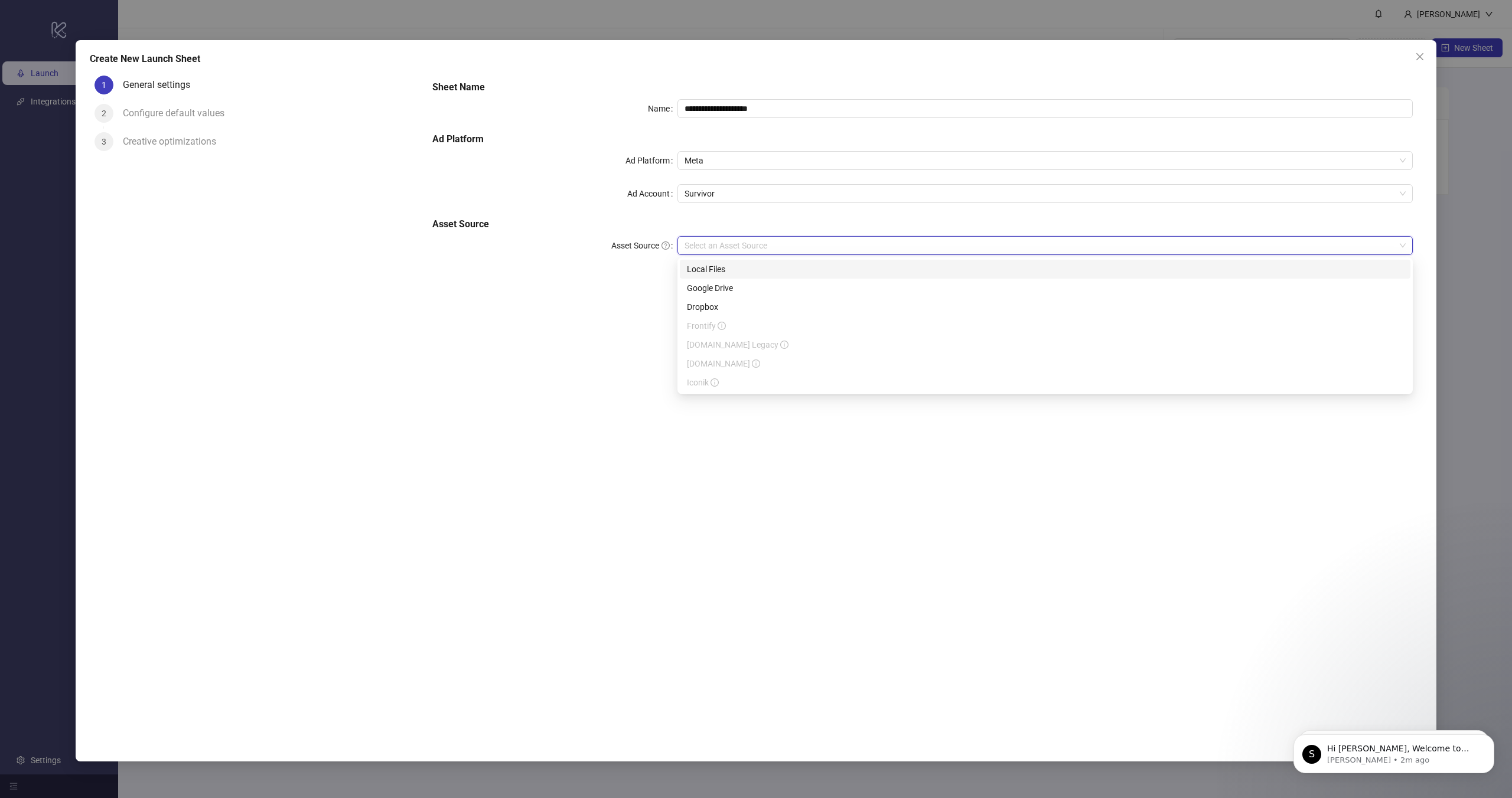
click at [724, 241] on input "Asset Source" at bounding box center [1040, 245] width 711 height 17
click at [727, 292] on div "Google Drive" at bounding box center [1045, 288] width 717 height 13
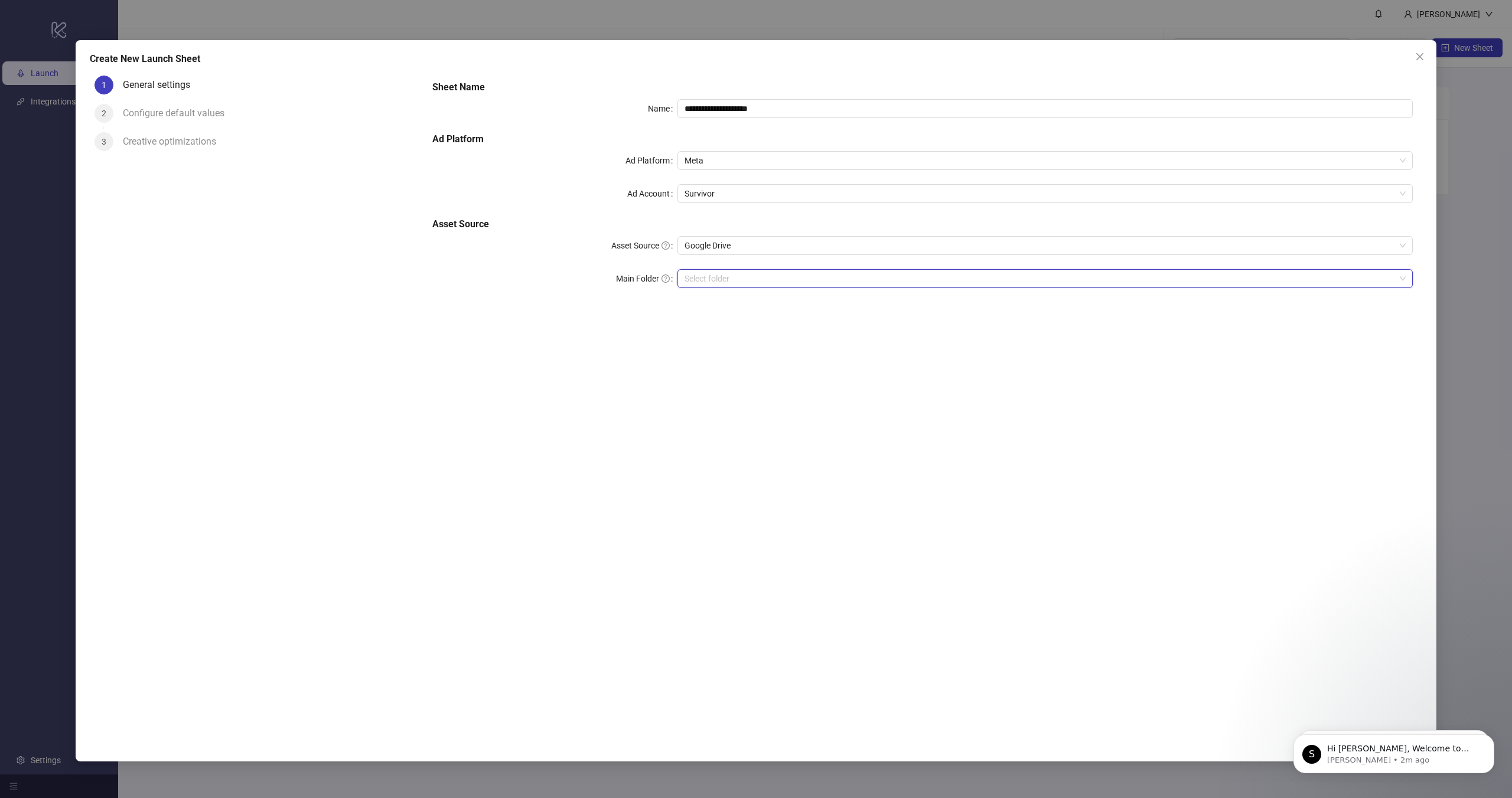
click at [729, 282] on input "Main Folder" at bounding box center [1040, 279] width 711 height 17
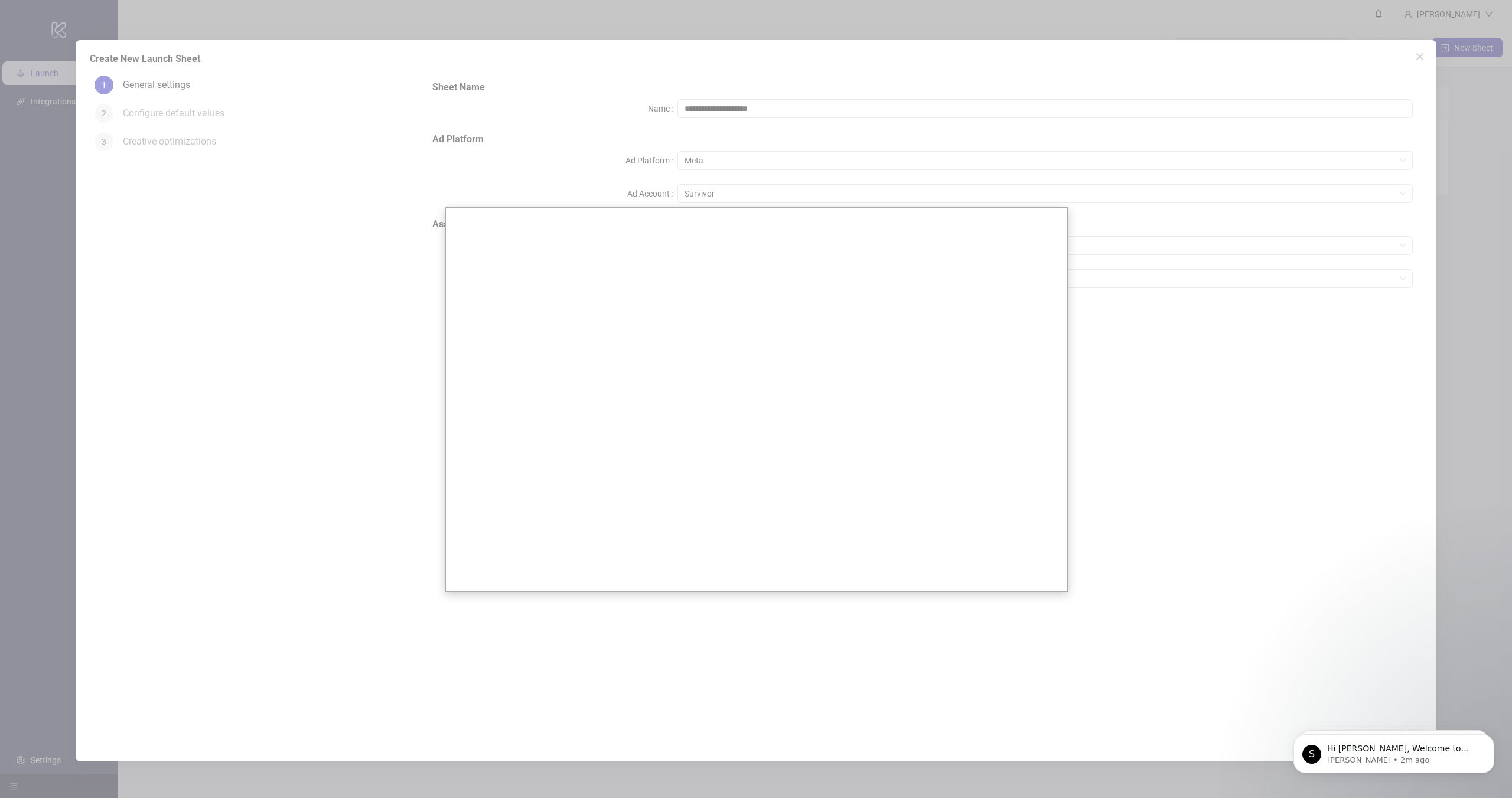
drag, startPoint x: 1111, startPoint y: 413, endPoint x: 1066, endPoint y: 392, distance: 49.7
click at [1101, 409] on div at bounding box center [756, 399] width 1512 height 798
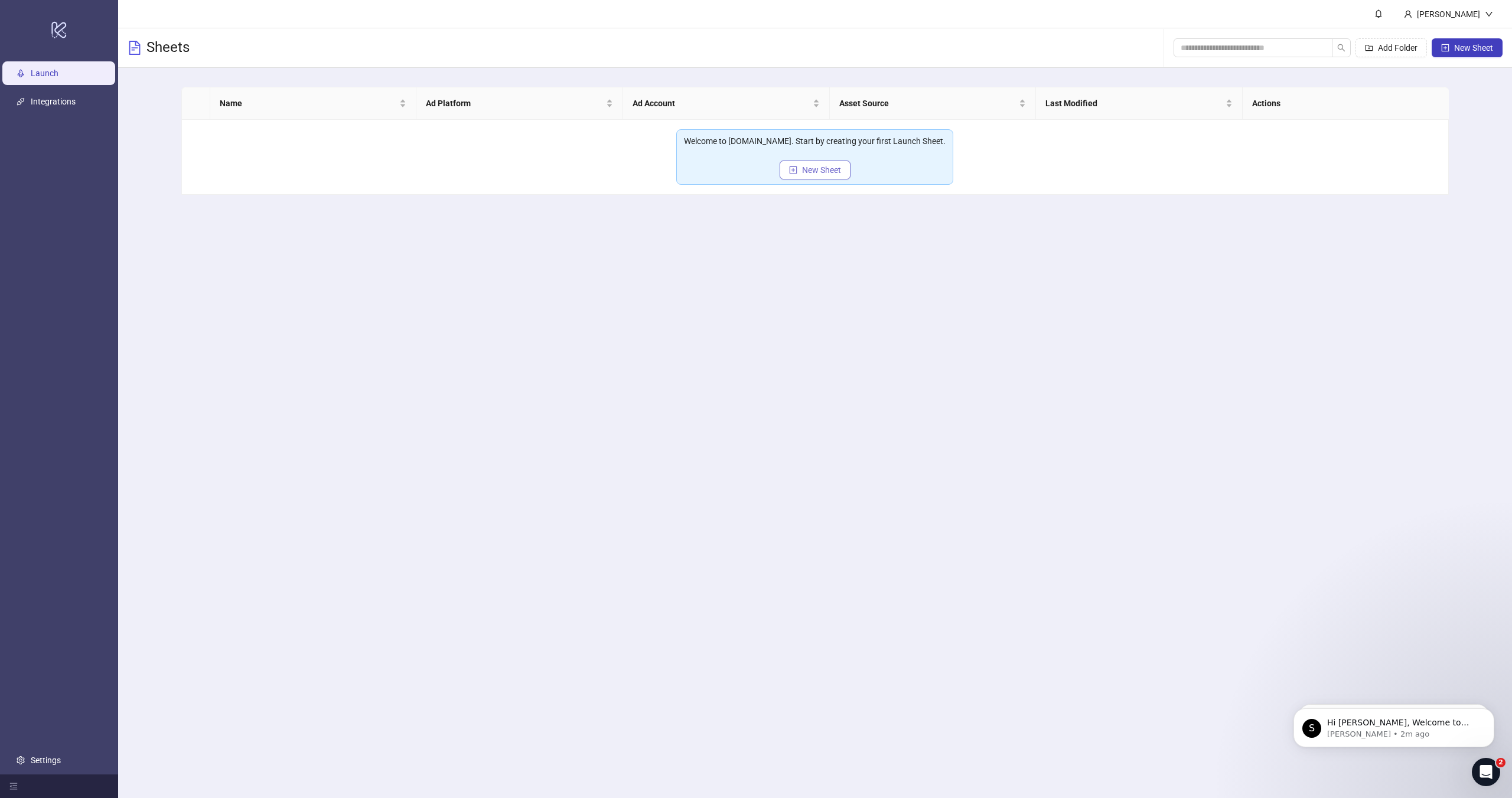
click at [807, 168] on span "New Sheet" at bounding box center [822, 169] width 39 height 9
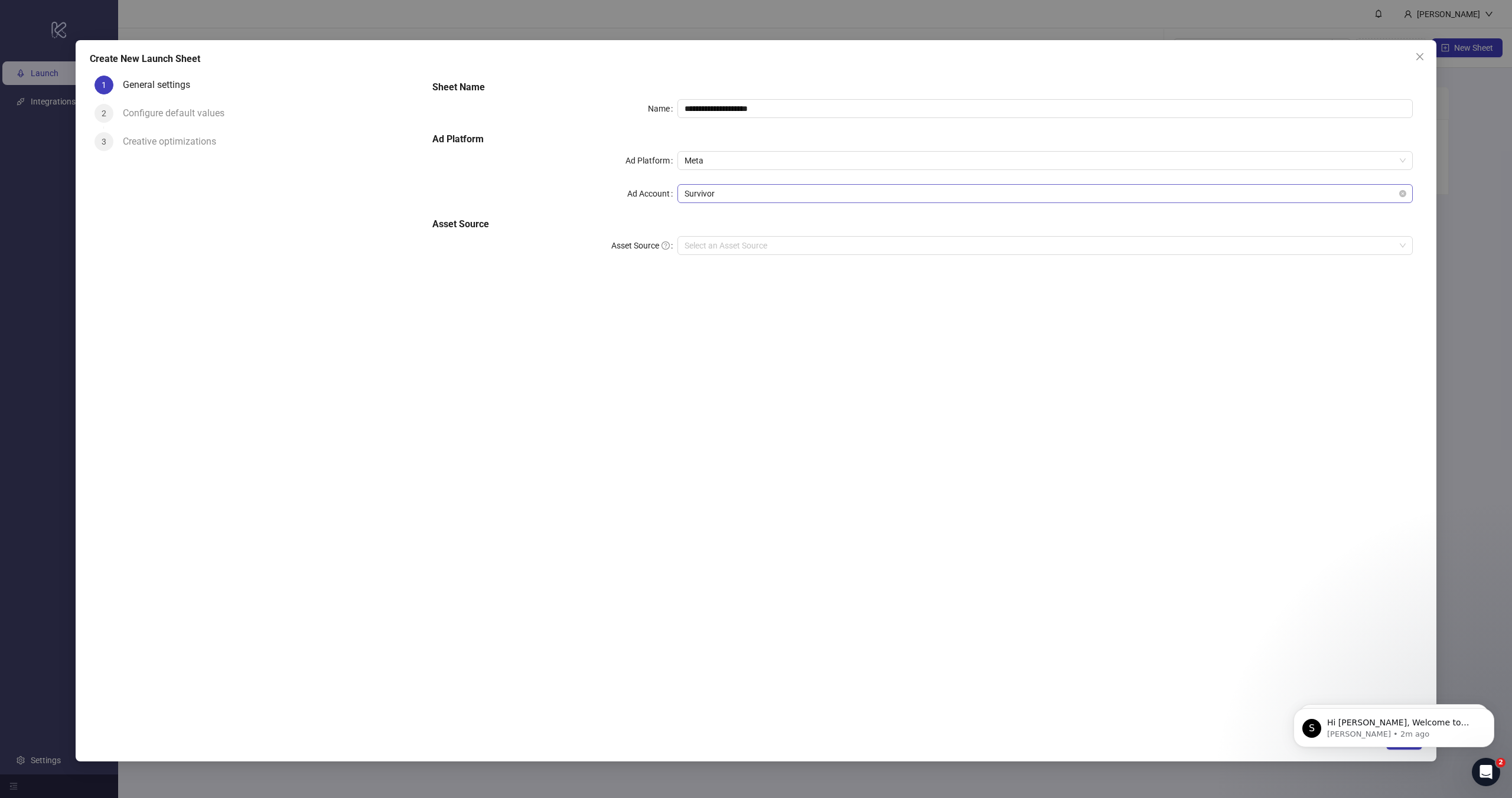
click at [701, 196] on span "Survivor" at bounding box center [1045, 193] width 721 height 17
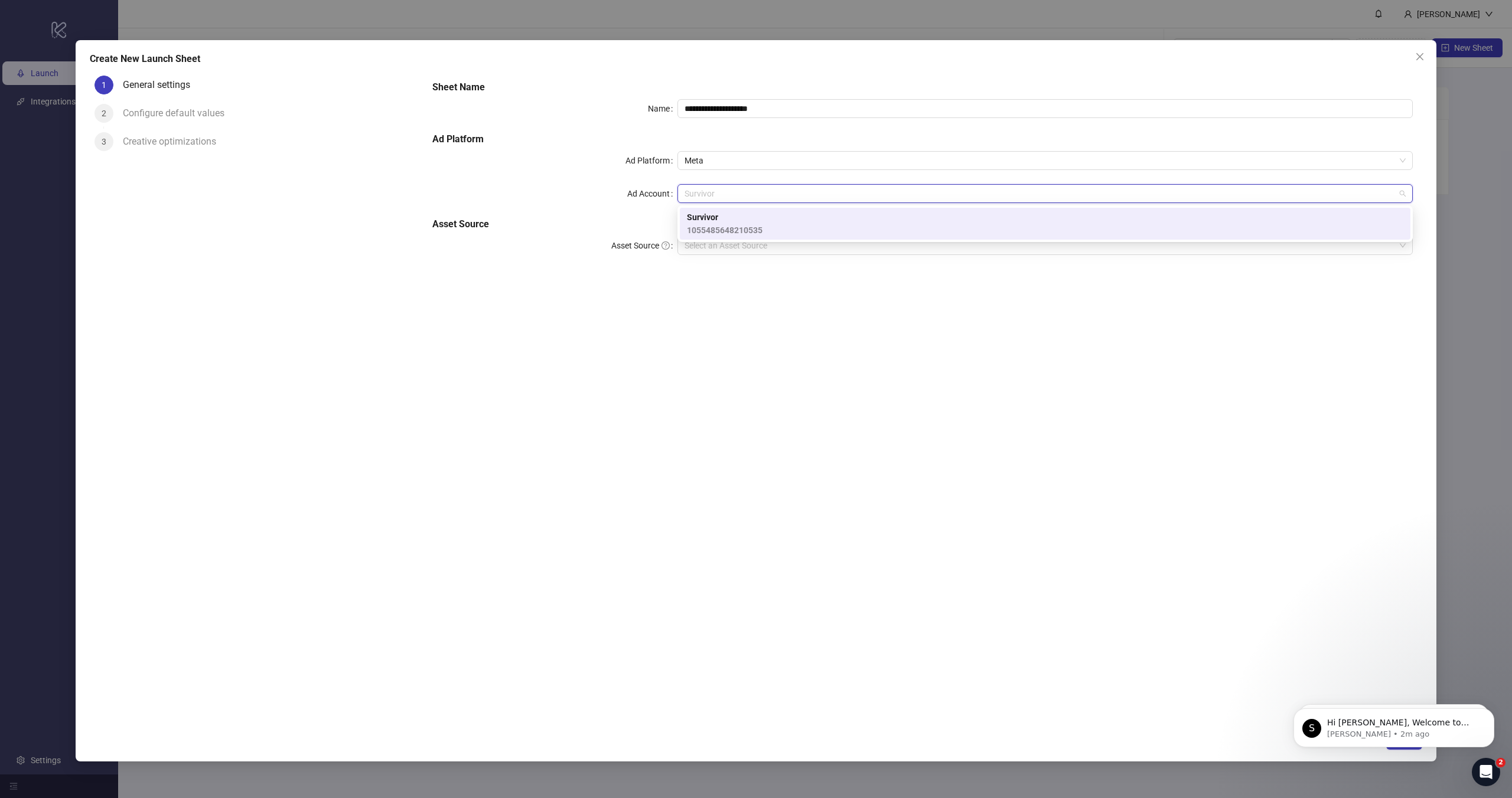
click at [625, 212] on div "**********" at bounding box center [922, 175] width 990 height 198
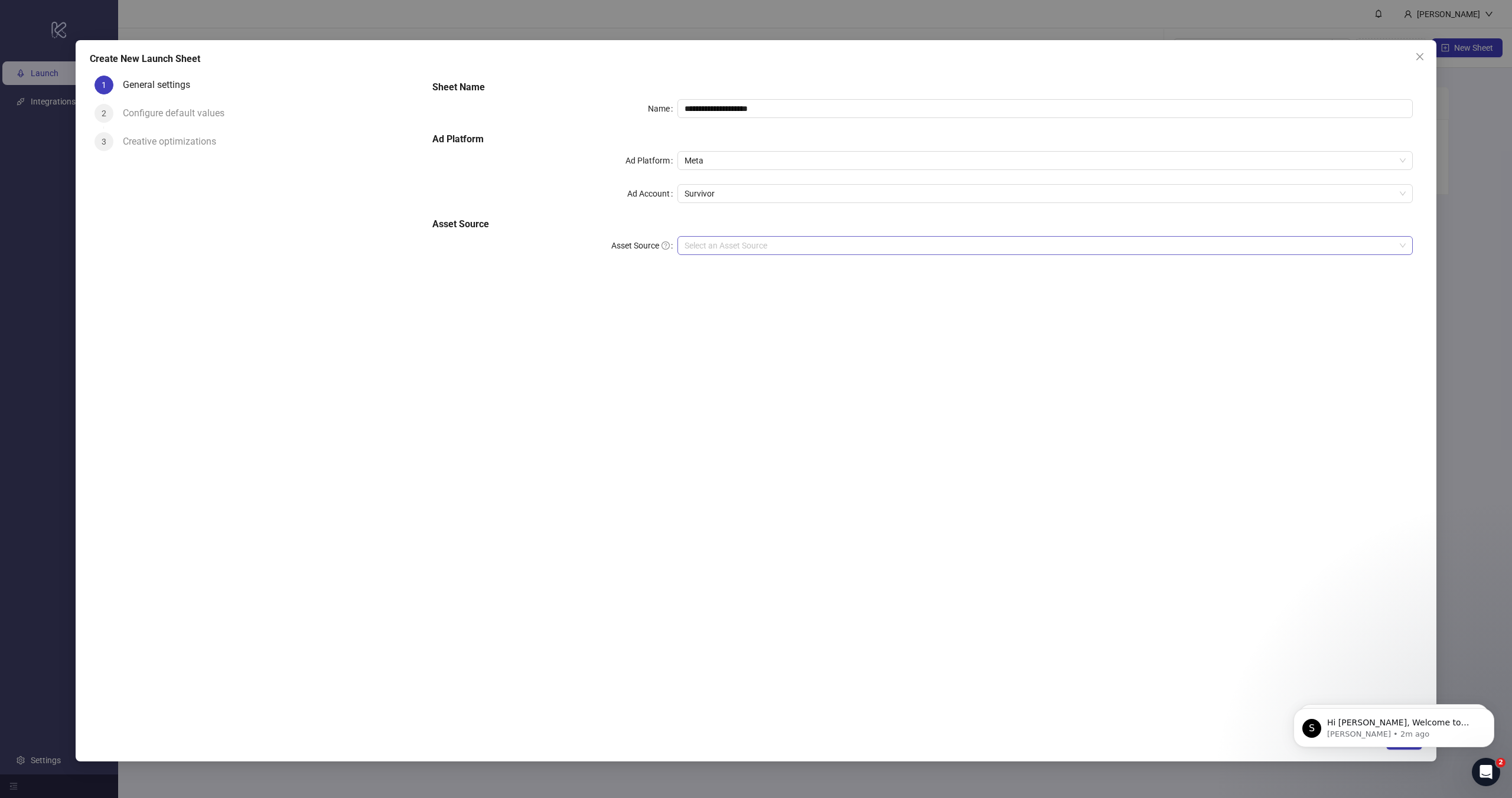
click at [714, 245] on input "Asset Source" at bounding box center [1040, 245] width 711 height 17
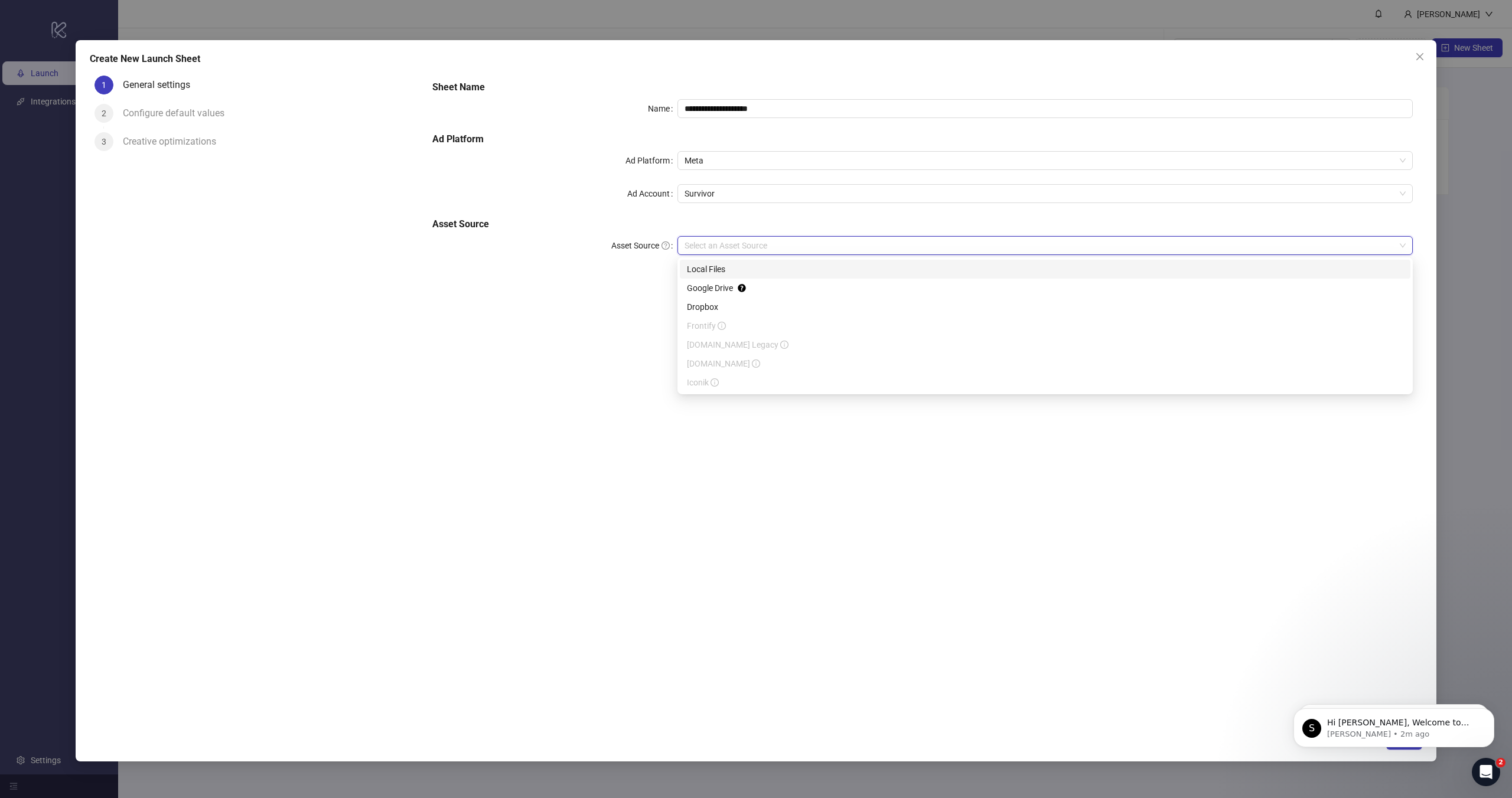
click at [715, 264] on div "Local Files" at bounding box center [1045, 269] width 717 height 13
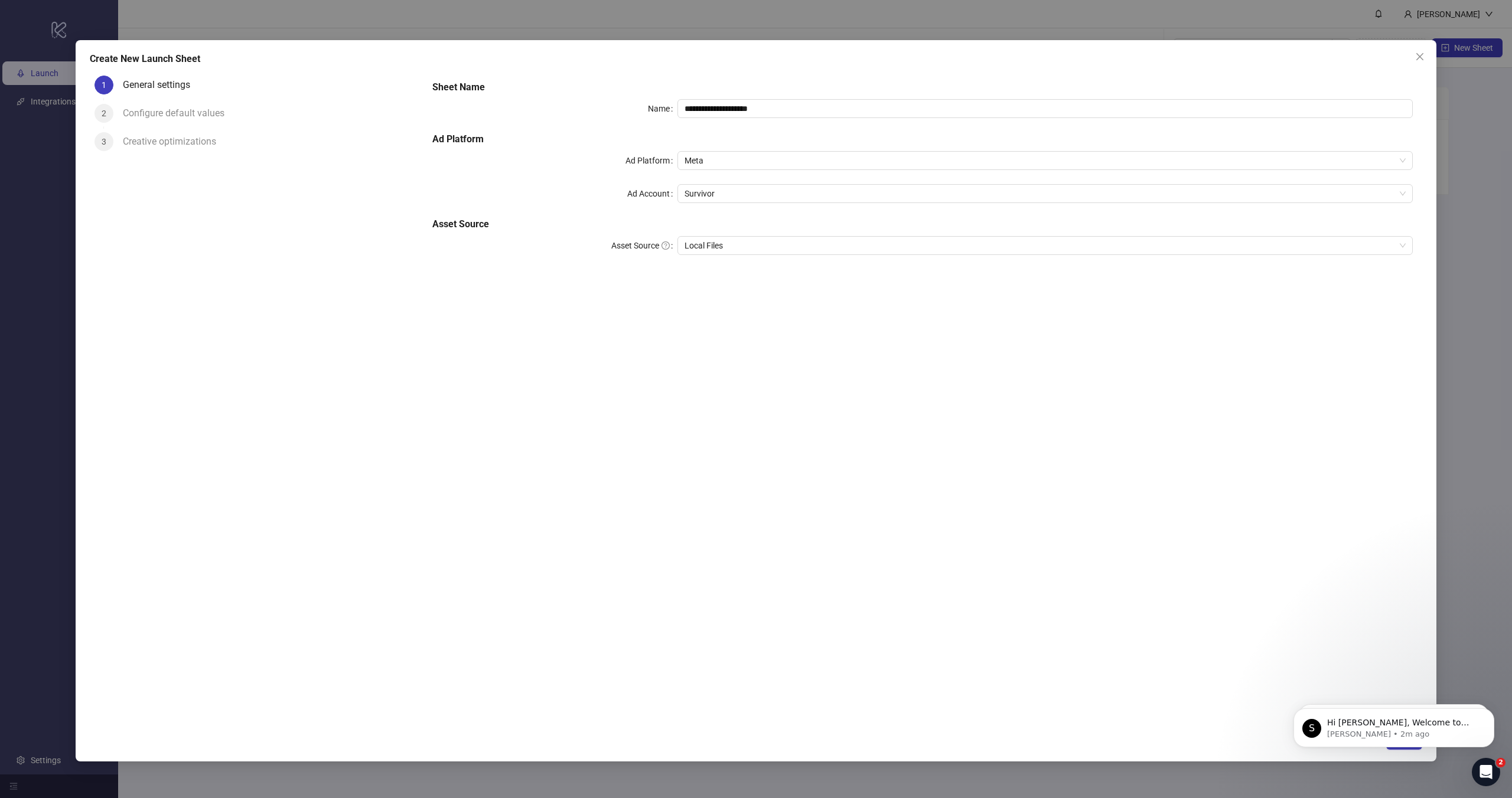
click at [718, 263] on div "**********" at bounding box center [922, 175] width 990 height 198
click at [730, 243] on span "Local Files" at bounding box center [1045, 245] width 721 height 17
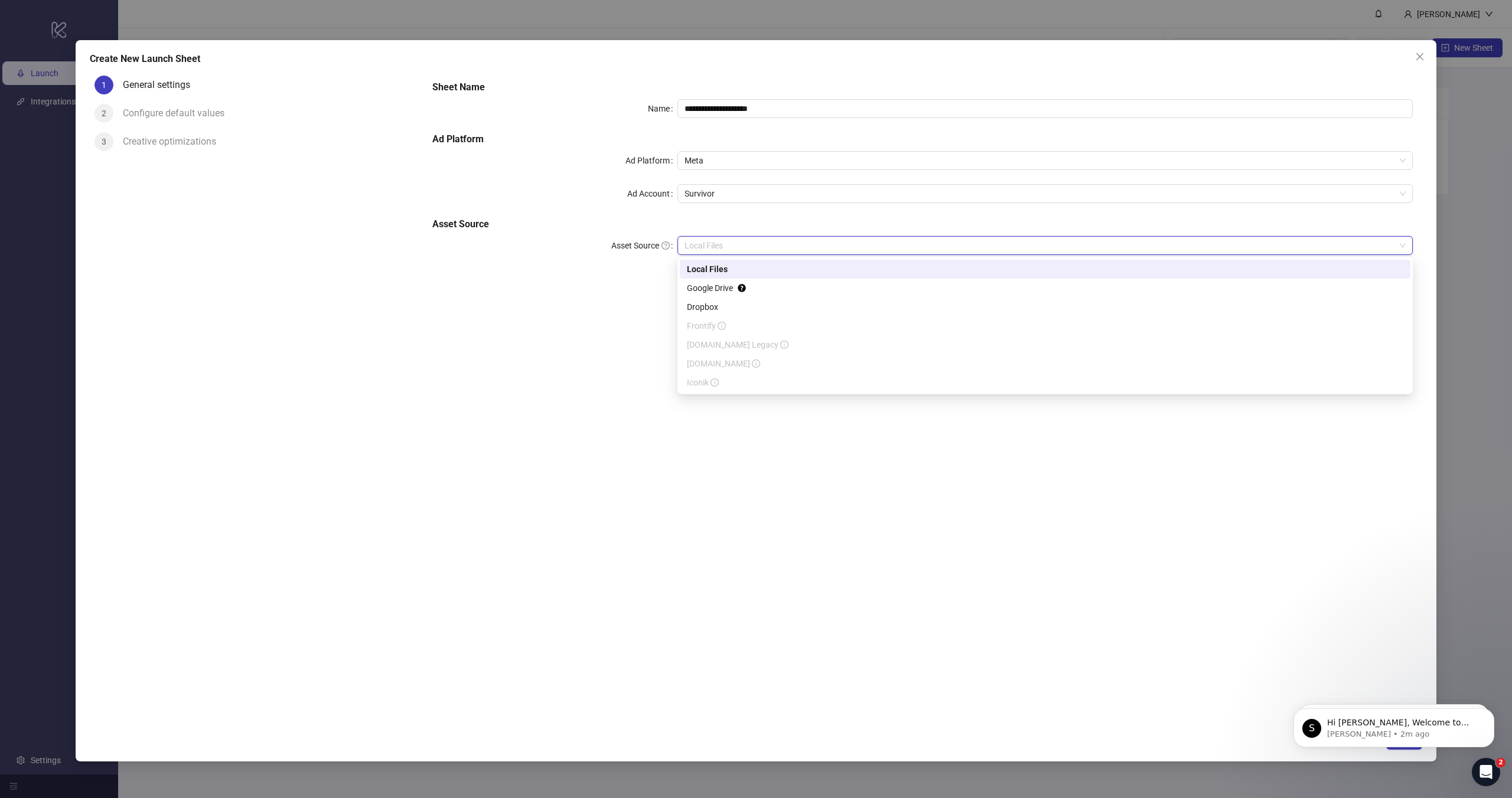
click at [626, 274] on form "**********" at bounding box center [922, 175] width 999 height 208
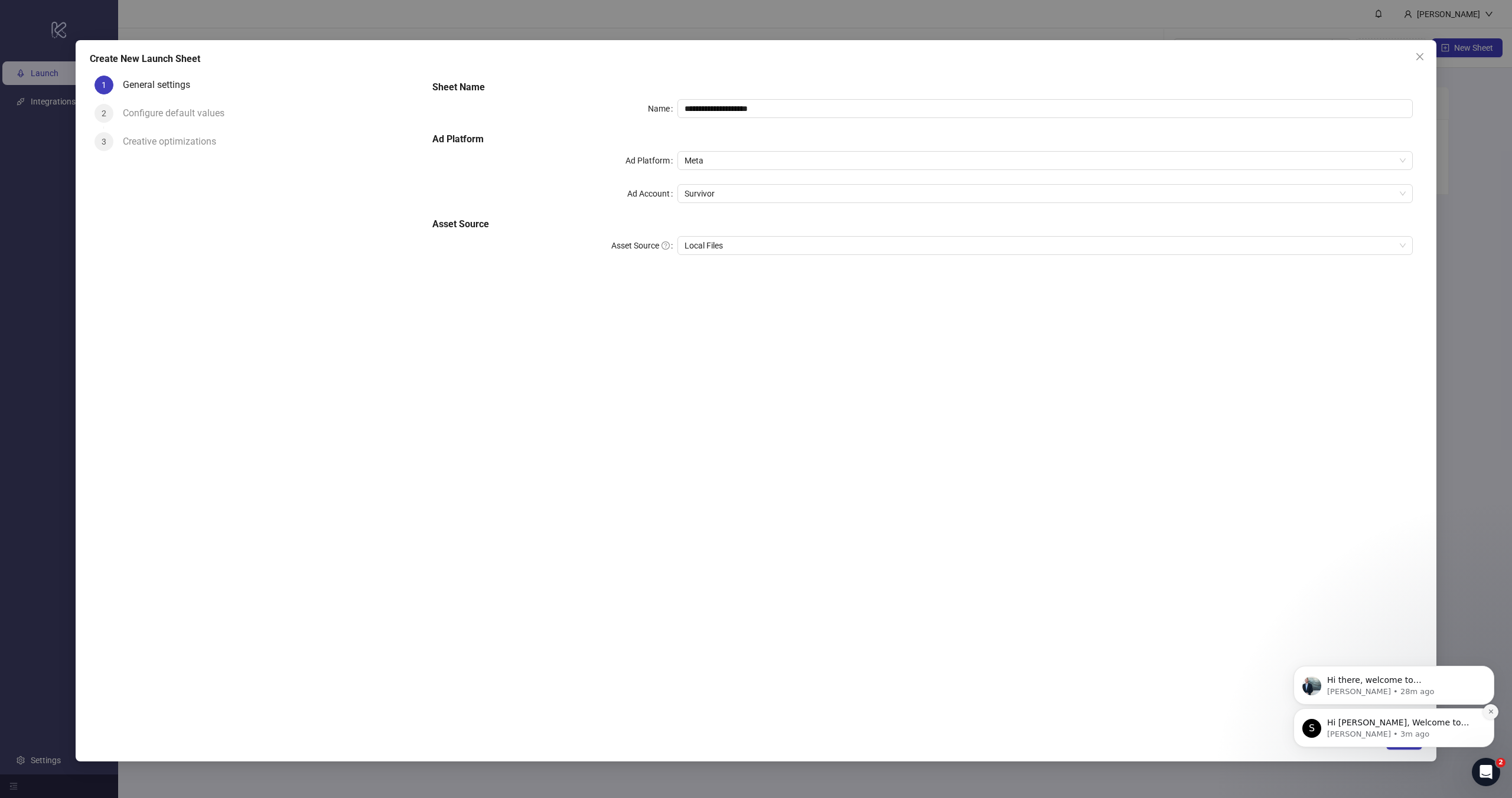
click at [1491, 714] on icon "Dismiss notification" at bounding box center [1491, 711] width 7 height 7
click at [1489, 714] on icon "Dismiss notification" at bounding box center [1490, 712] width 4 height 4
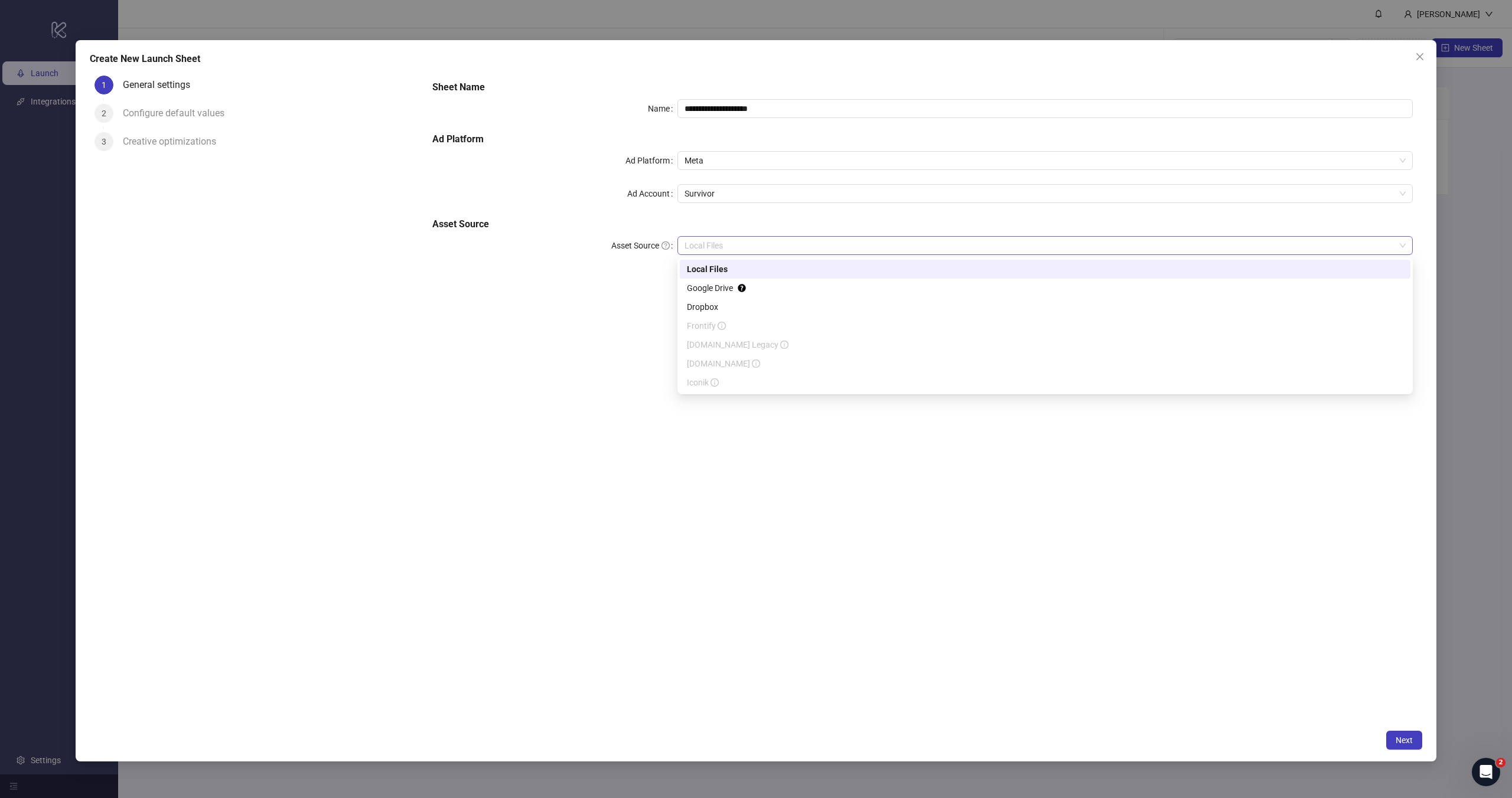
click at [728, 245] on span "Local Files" at bounding box center [1045, 245] width 721 height 17
click at [703, 287] on div "Google Drive" at bounding box center [1045, 288] width 717 height 13
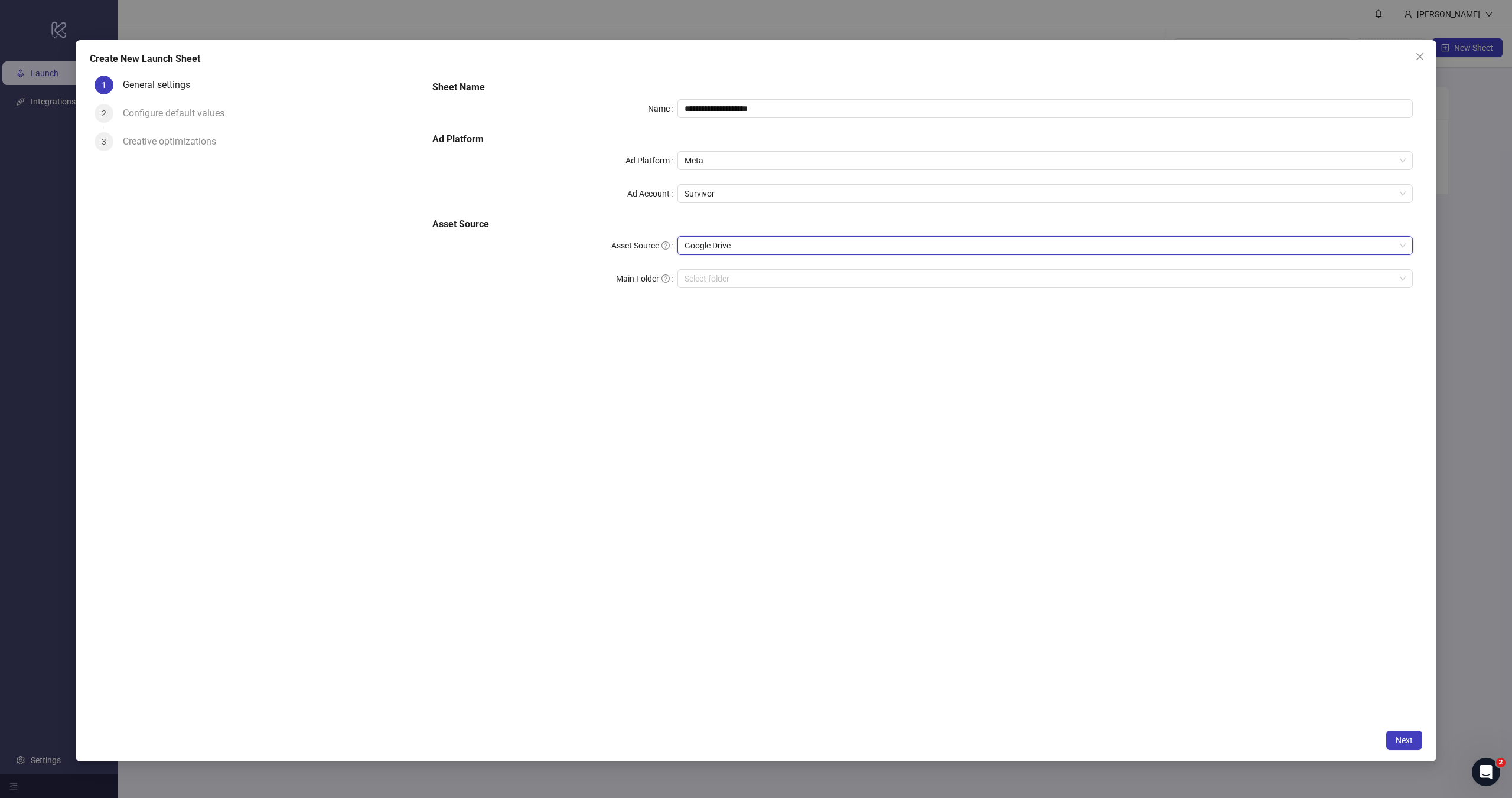
drag, startPoint x: 1415, startPoint y: 59, endPoint x: 1350, endPoint y: 41, distance: 67.4
click at [1415, 59] on span "Close" at bounding box center [1420, 56] width 19 height 9
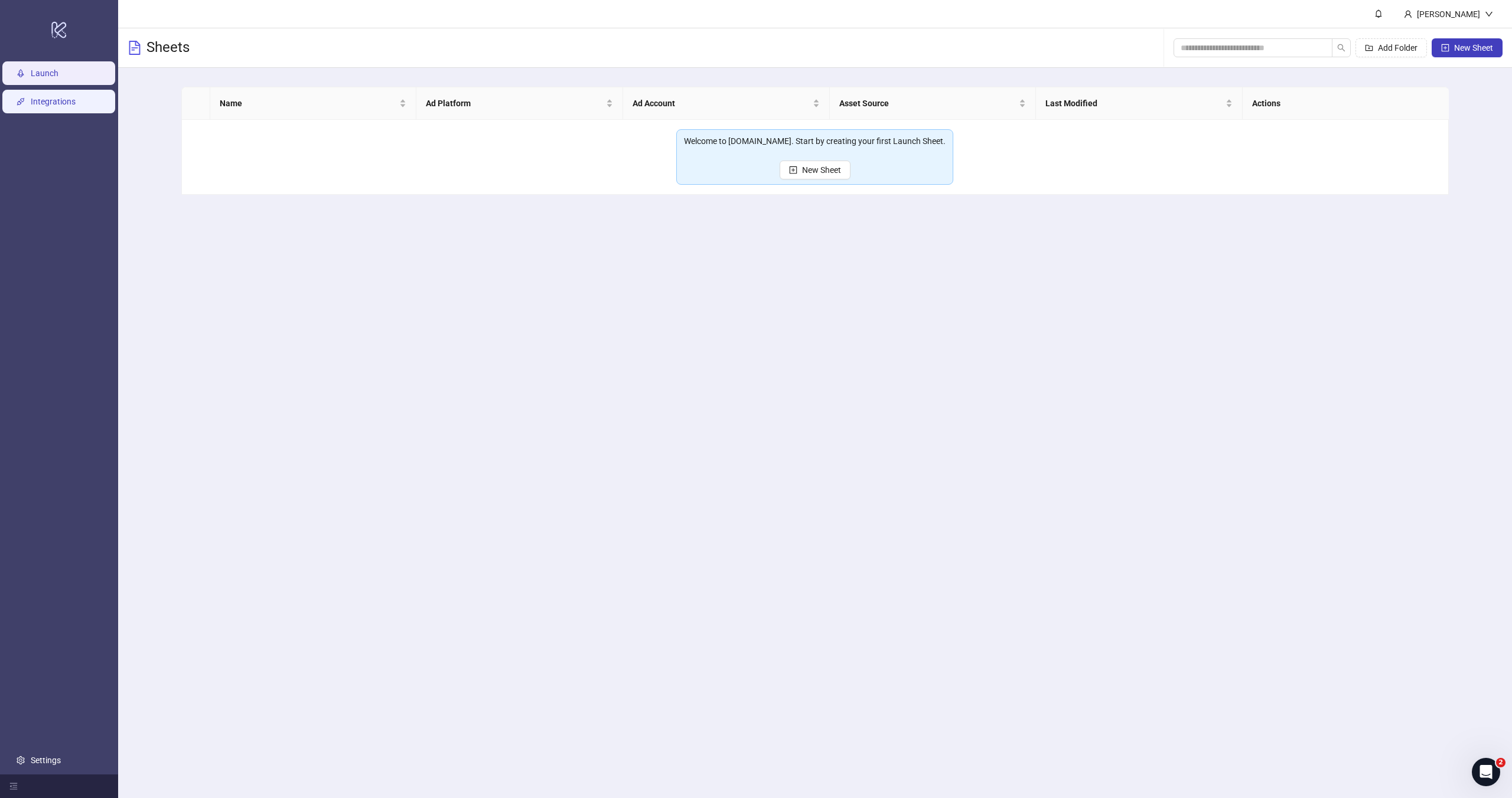
click at [33, 102] on link "Integrations" at bounding box center [53, 101] width 45 height 9
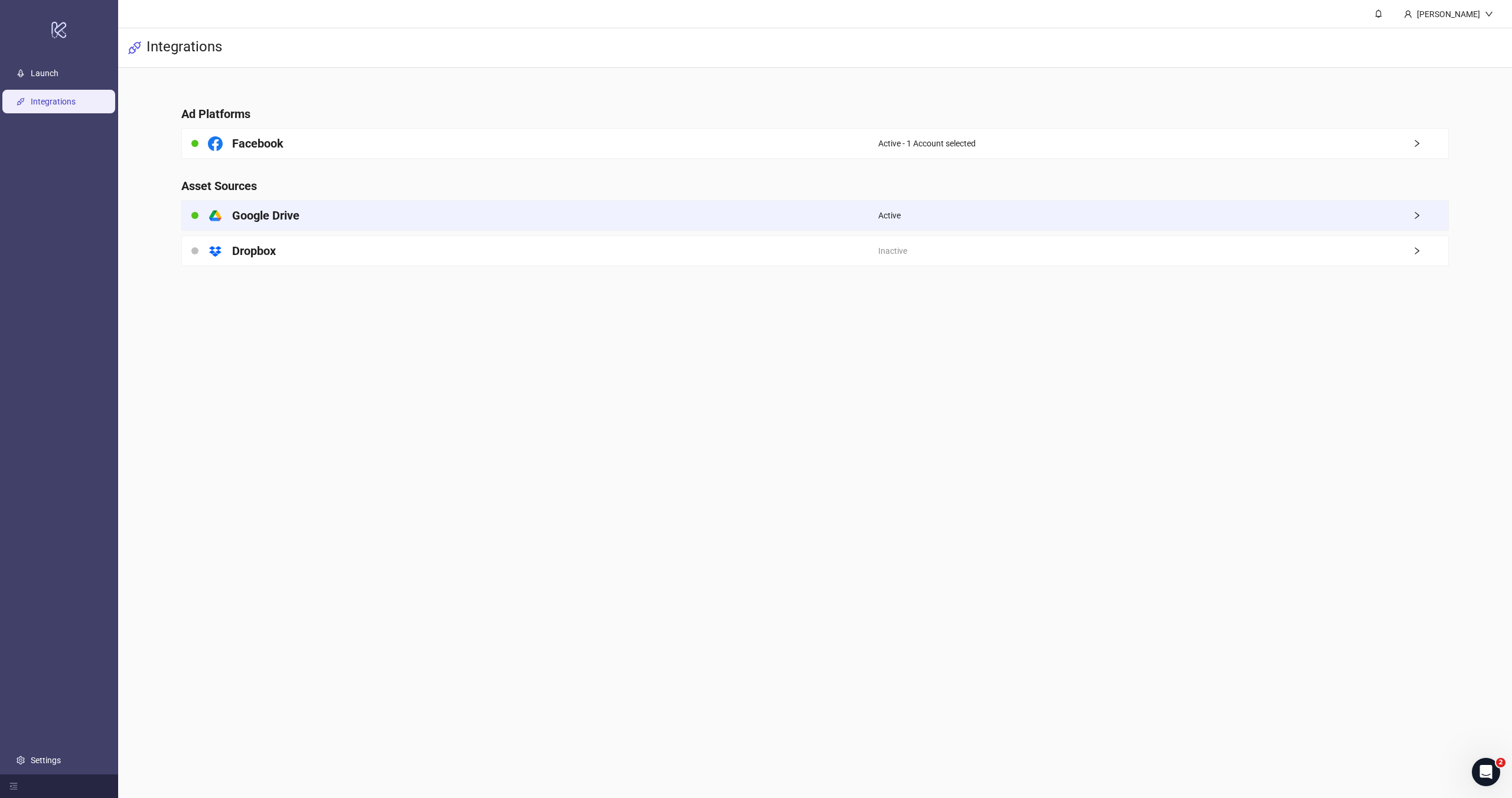
click at [1414, 214] on icon "right" at bounding box center [1416, 215] width 8 height 8
